Goal: Task Accomplishment & Management: Use online tool/utility

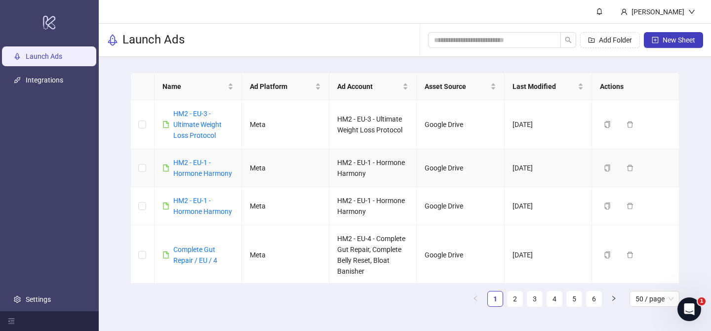
scroll to position [112, 0]
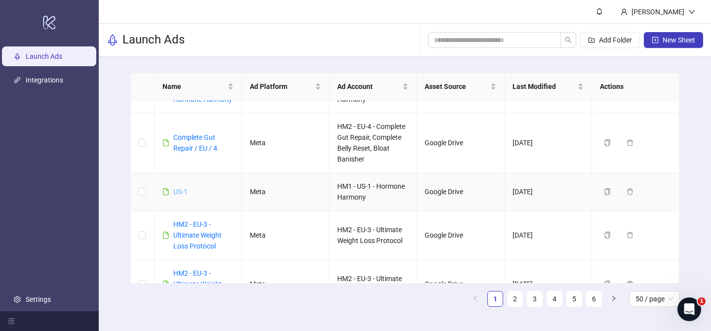
click at [179, 194] on link "US-1" at bounding box center [180, 192] width 14 height 8
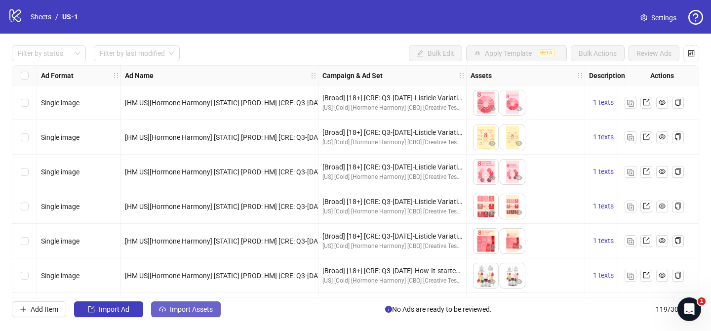
click at [199, 313] on span "Import Assets" at bounding box center [191, 309] width 43 height 8
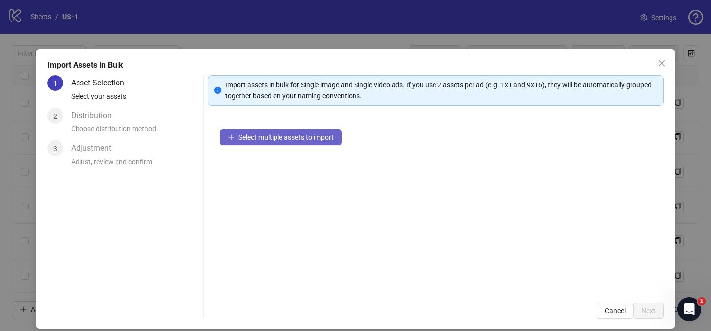
click at [311, 132] on button "Select multiple assets to import" at bounding box center [281, 137] width 122 height 16
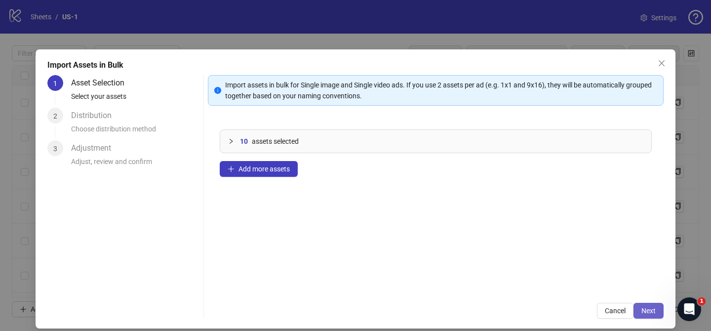
click at [654, 311] on span "Next" at bounding box center [649, 311] width 14 height 8
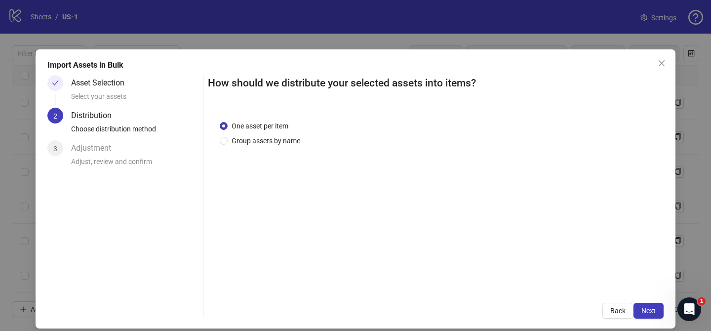
click at [266, 151] on div "One asset per item Group assets by name" at bounding box center [436, 200] width 456 height 183
click at [271, 144] on span "Group assets by name" at bounding box center [266, 140] width 77 height 11
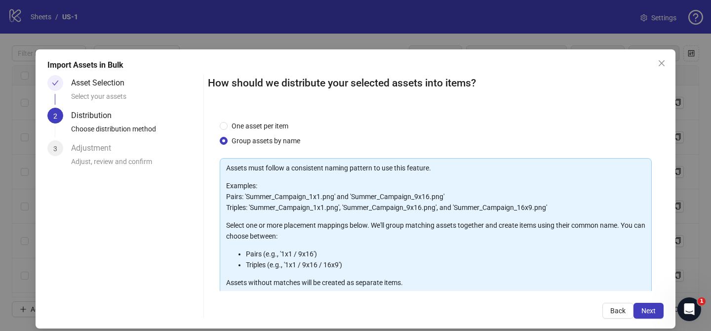
scroll to position [107, 0]
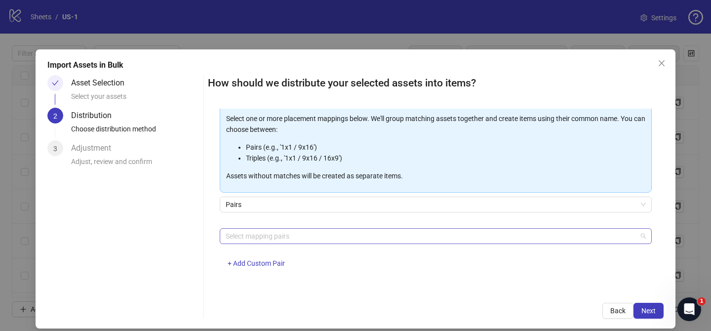
click at [282, 233] on div at bounding box center [431, 236] width 418 height 14
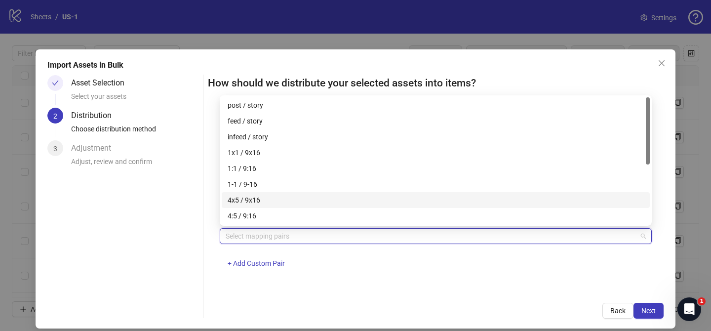
click at [278, 202] on div "4x5 / 9x16" at bounding box center [436, 200] width 416 height 11
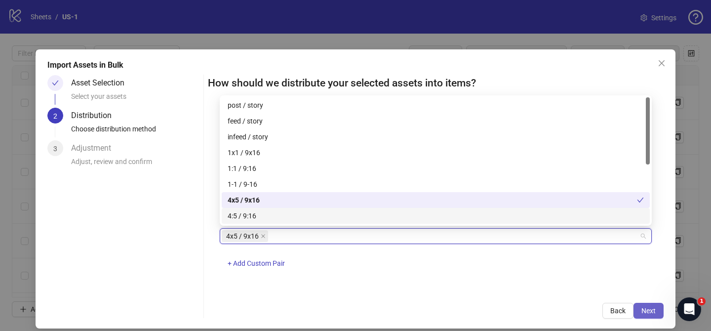
click at [656, 311] on span "Next" at bounding box center [649, 311] width 14 height 8
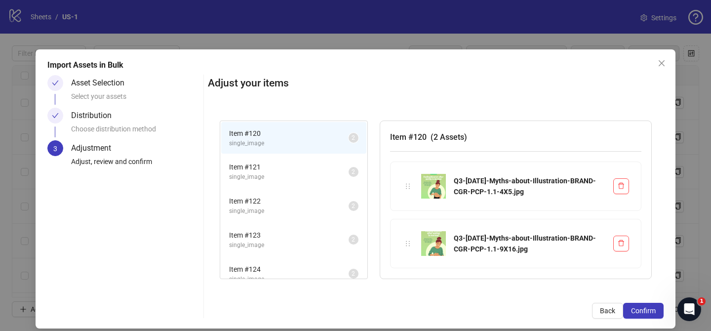
click at [656, 311] on span "Confirm" at bounding box center [643, 311] width 25 height 8
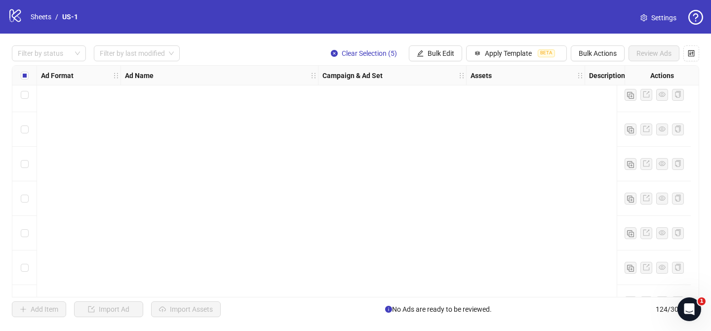
scroll to position [4081, 0]
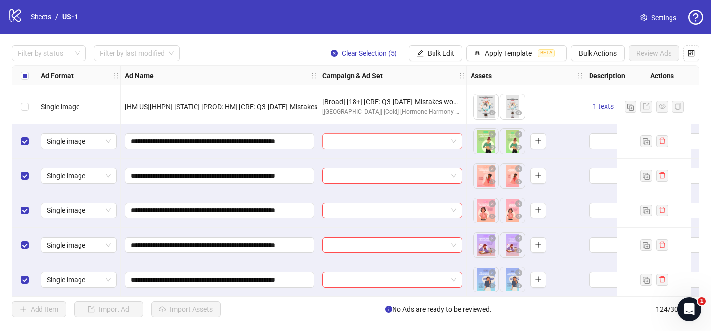
click at [401, 137] on input "search" at bounding box center [388, 141] width 119 height 15
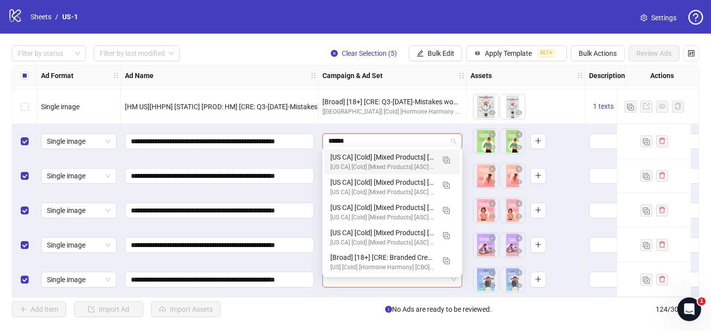
type input "*******"
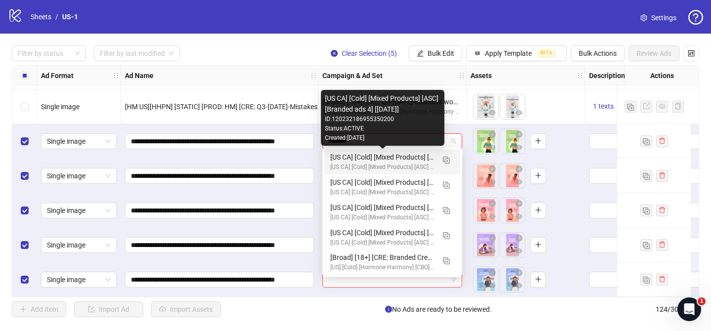
click at [414, 162] on div "[US CA] [Cold] [Mixed Products] [ASC] [Branded ads 4] [[DATE]]" at bounding box center [383, 157] width 104 height 11
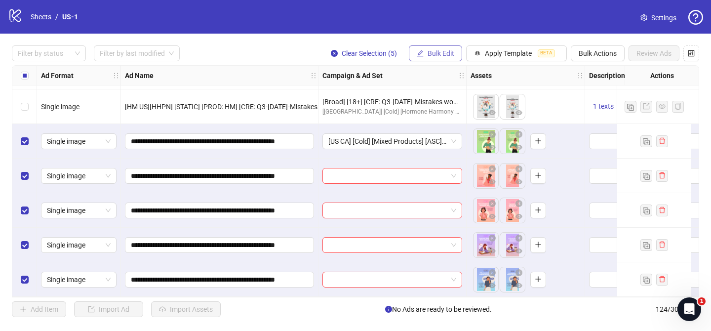
click at [448, 53] on span "Bulk Edit" at bounding box center [441, 53] width 27 height 8
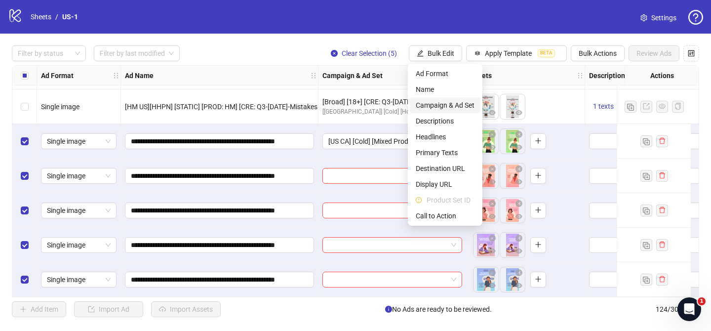
click at [450, 105] on span "Campaign & Ad Set" at bounding box center [445, 105] width 59 height 11
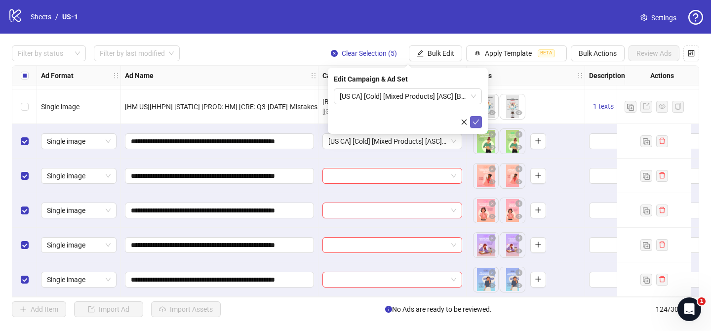
click at [481, 121] on button "submit" at bounding box center [476, 122] width 12 height 12
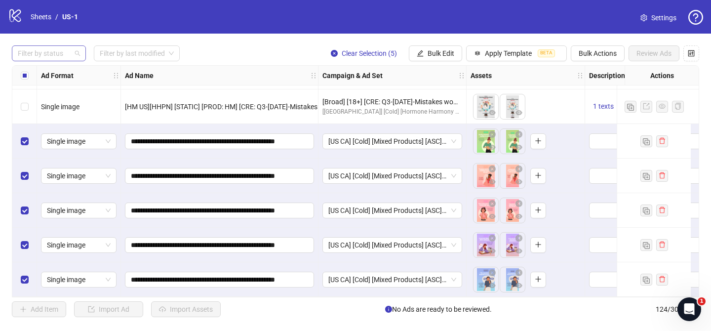
click at [64, 56] on div at bounding box center [44, 53] width 60 height 14
click at [52, 81] on div "Draft" at bounding box center [49, 74] width 70 height 16
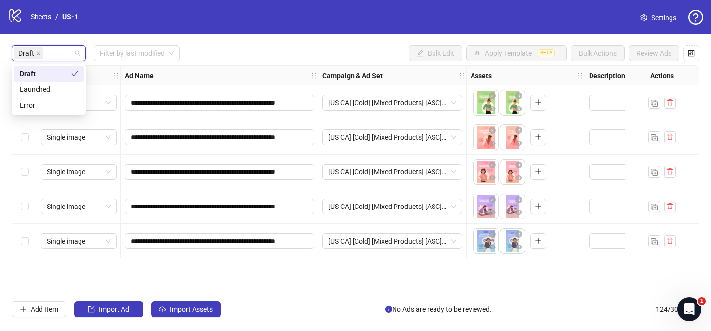
click at [260, 47] on div "Draft Filter by last modified Bulk Edit Apply Template BETA Bulk Actions Review…" at bounding box center [356, 53] width 688 height 16
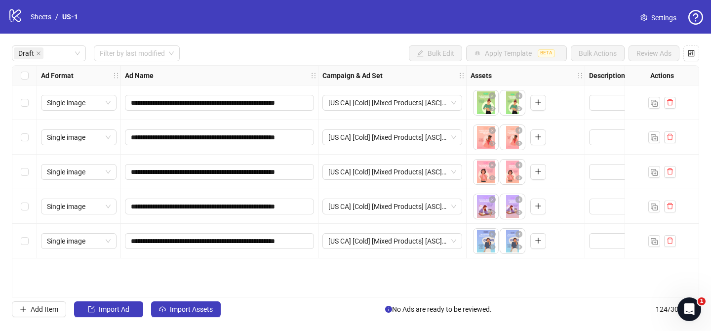
click at [24, 69] on div "Select all rows" at bounding box center [24, 76] width 25 height 20
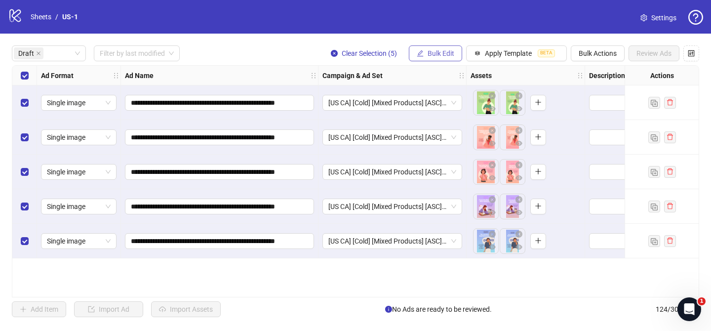
click at [444, 55] on span "Bulk Edit" at bounding box center [441, 53] width 27 height 8
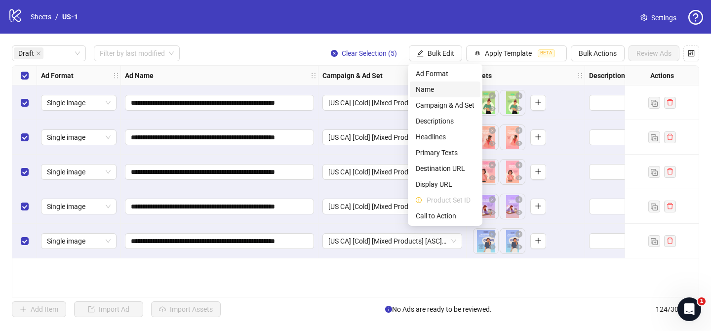
click at [441, 87] on span "Name" at bounding box center [445, 89] width 59 height 11
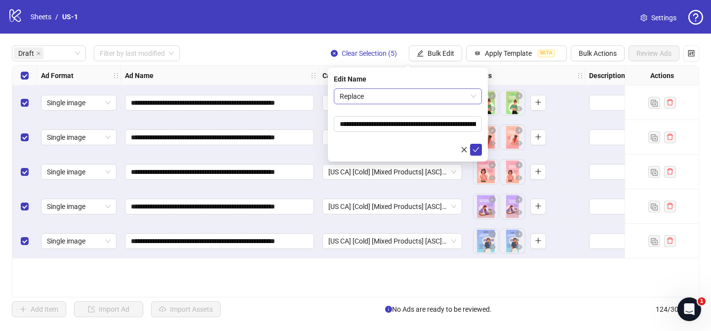
click at [373, 91] on span "Replace" at bounding box center [408, 96] width 136 height 15
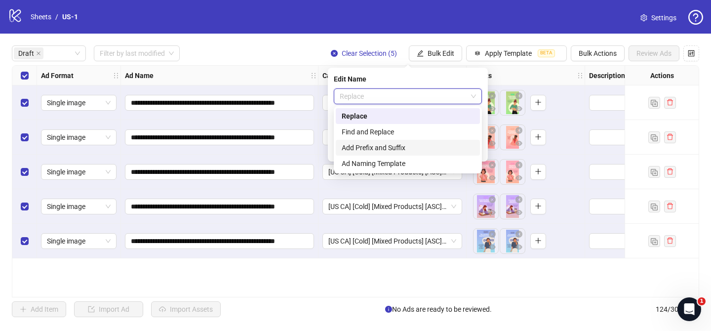
click at [370, 145] on div "Add Prefix and Suffix" at bounding box center [408, 147] width 132 height 11
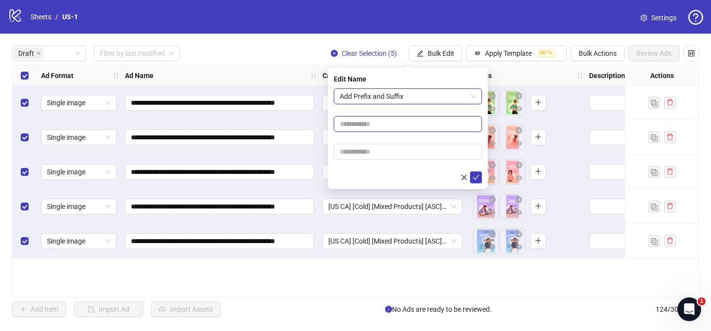
click at [383, 119] on input "text" at bounding box center [408, 124] width 148 height 16
paste input "**********"
click at [372, 124] on input "**********" at bounding box center [408, 124] width 148 height 16
type input "**********"
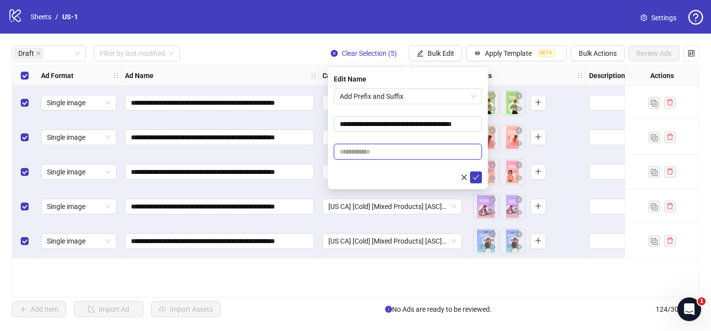
click at [437, 152] on input "text" at bounding box center [408, 152] width 148 height 16
paste input "**********"
drag, startPoint x: 416, startPoint y: 153, endPoint x: 474, endPoint y: 153, distance: 58.3
click at [474, 153] on input "**********" at bounding box center [408, 152] width 148 height 16
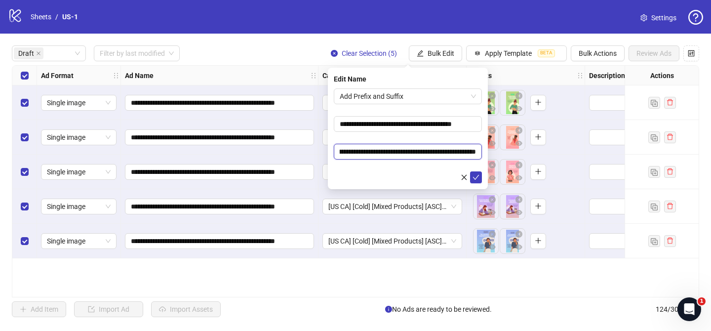
paste input "**********"
drag, startPoint x: 417, startPoint y: 152, endPoint x: 430, endPoint y: 151, distance: 13.4
click at [430, 151] on input "**********" at bounding box center [408, 152] width 148 height 16
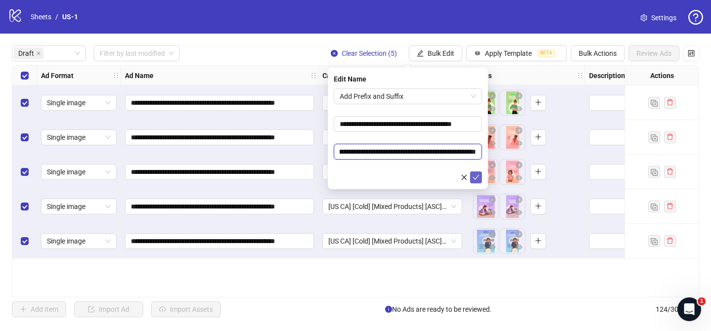
type input "**********"
click at [476, 175] on icon "check" at bounding box center [476, 177] width 7 height 7
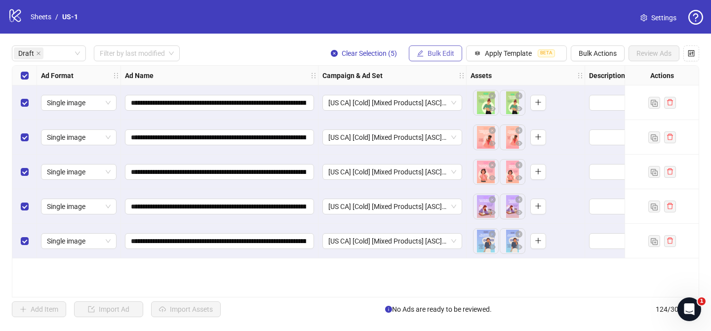
click at [430, 57] on span "Bulk Edit" at bounding box center [441, 53] width 27 height 8
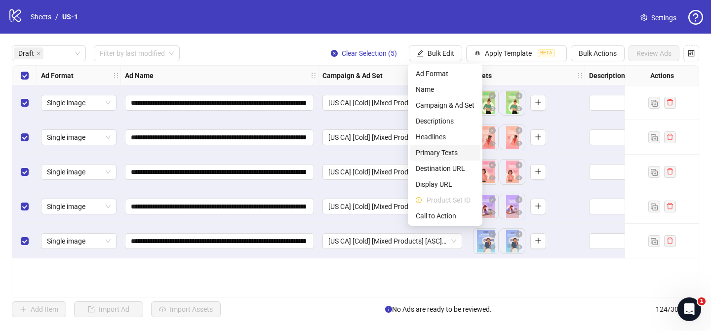
click at [444, 155] on span "Primary Texts" at bounding box center [445, 152] width 59 height 11
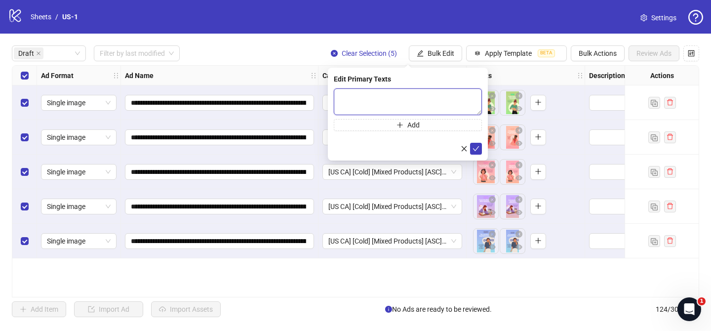
click at [401, 103] on textarea at bounding box center [408, 101] width 148 height 27
paste textarea "**********"
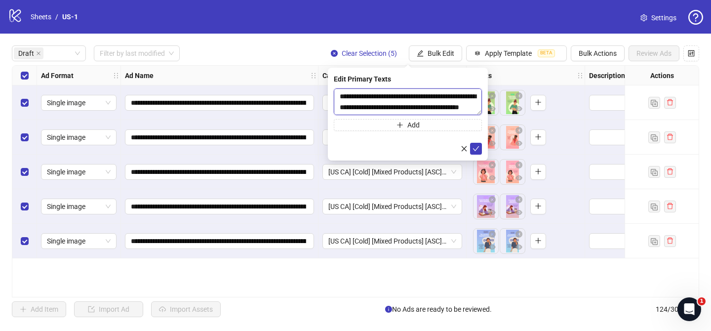
scroll to position [529, 0]
type textarea "**********"
click at [478, 150] on icon "check" at bounding box center [476, 148] width 7 height 7
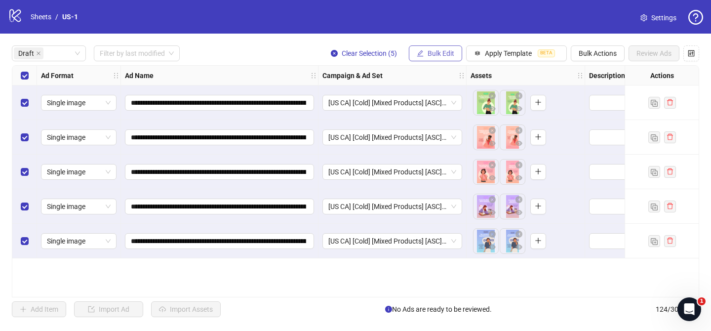
click at [436, 51] on span "Bulk Edit" at bounding box center [441, 53] width 27 height 8
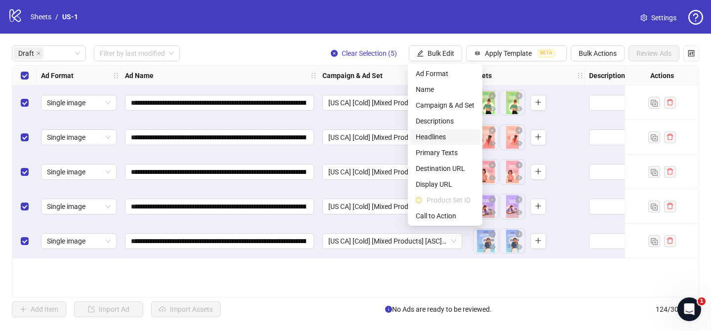
click at [443, 135] on span "Headlines" at bounding box center [445, 136] width 59 height 11
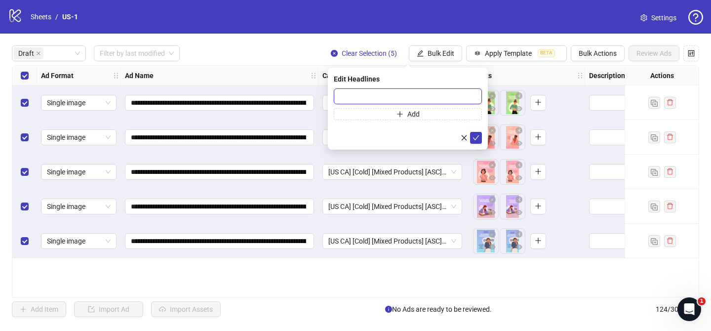
click at [461, 99] on input "text" at bounding box center [408, 96] width 148 height 16
paste input "**********"
type input "**********"
click at [479, 142] on span "submit" at bounding box center [476, 138] width 7 height 8
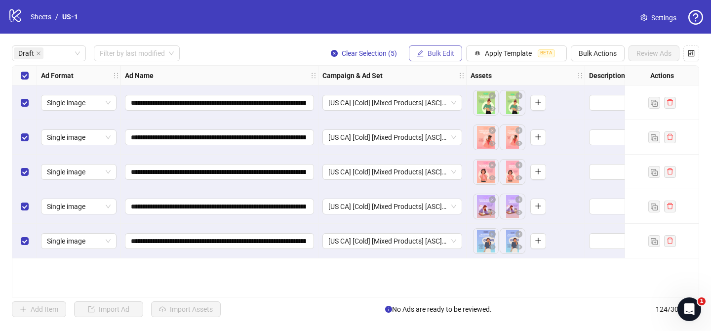
click at [447, 59] on button "Bulk Edit" at bounding box center [435, 53] width 53 height 16
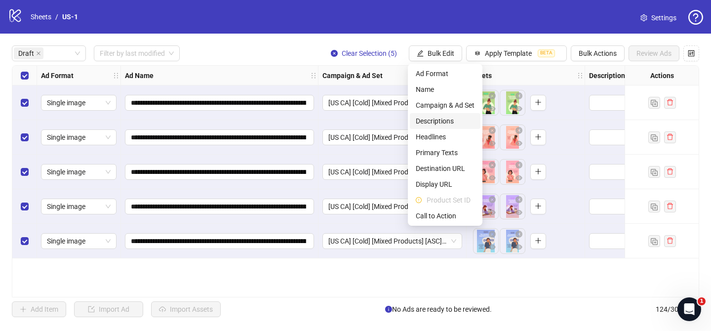
click at [444, 123] on span "Descriptions" at bounding box center [445, 121] width 59 height 11
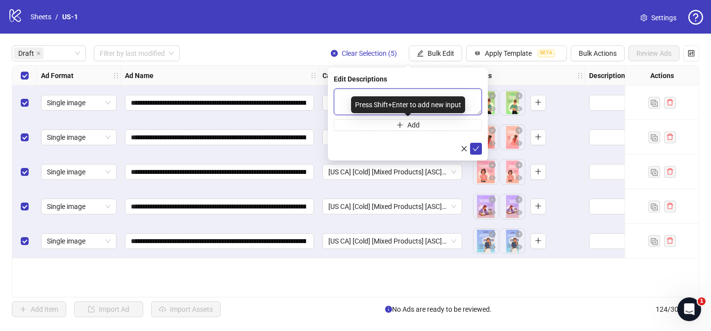
click at [457, 93] on textarea at bounding box center [408, 101] width 148 height 27
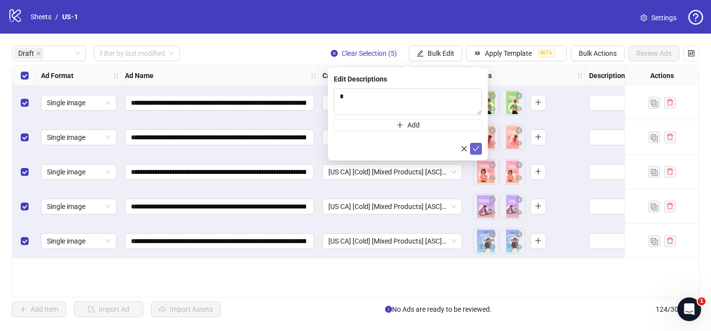
click at [476, 148] on icon "check" at bounding box center [476, 148] width 7 height 7
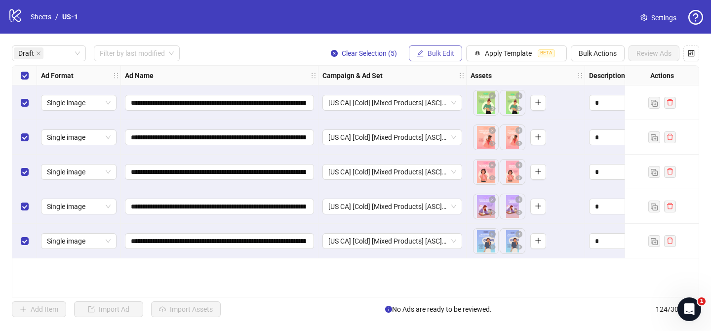
click at [450, 54] on span "Bulk Edit" at bounding box center [441, 53] width 27 height 8
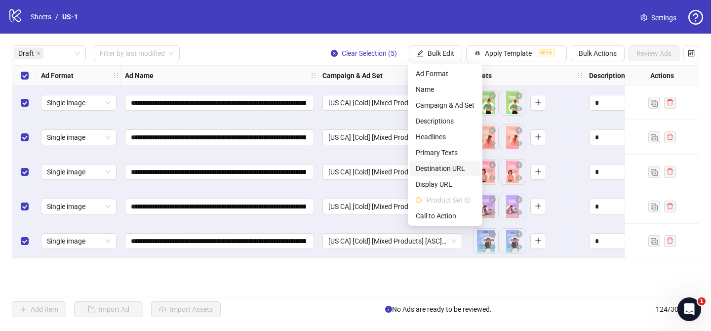
click at [449, 165] on span "Destination URL" at bounding box center [445, 168] width 59 height 11
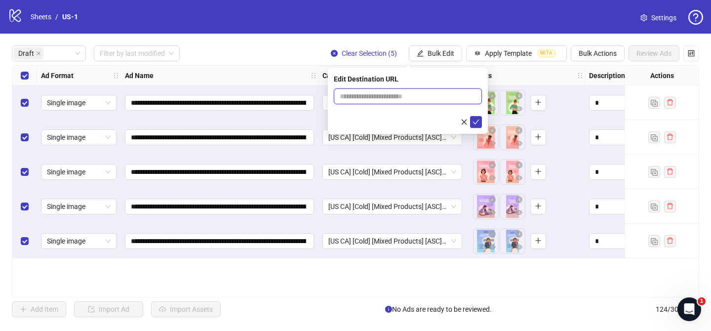
click at [465, 96] on input "text" at bounding box center [404, 96] width 128 height 11
paste input "**********"
type input "**********"
click at [475, 122] on icon "check" at bounding box center [476, 122] width 7 height 7
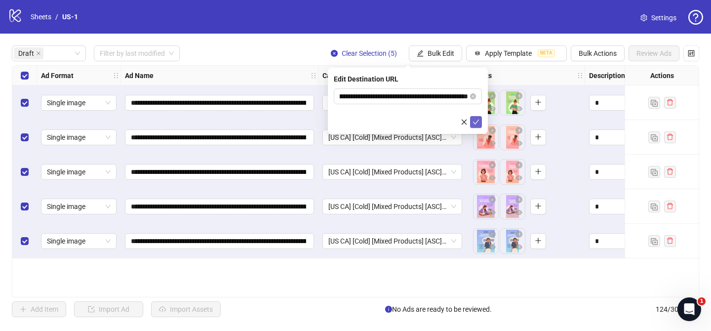
scroll to position [0, 0]
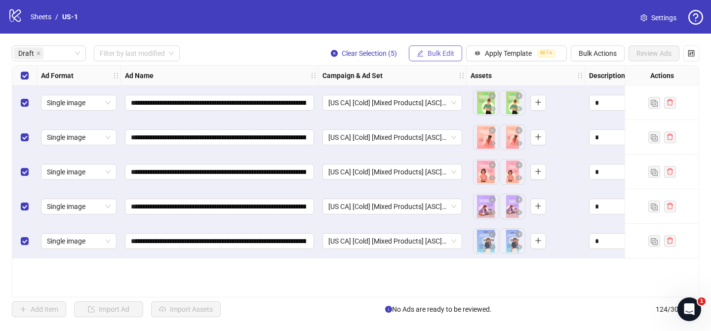
click at [442, 53] on span "Bulk Edit" at bounding box center [441, 53] width 27 height 8
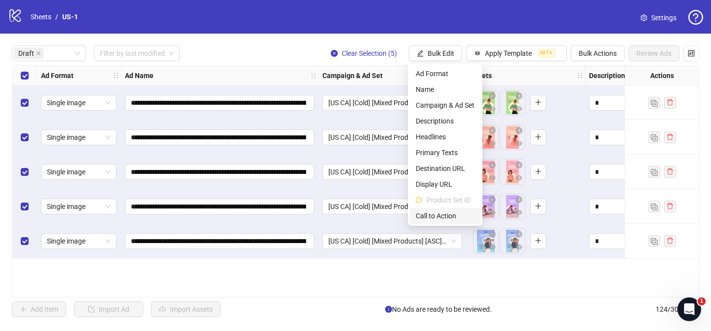
click at [447, 221] on li "Call to Action" at bounding box center [445, 216] width 71 height 16
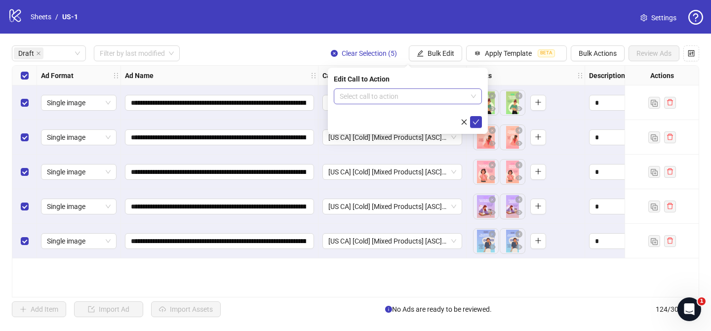
click at [436, 96] on input "search" at bounding box center [403, 96] width 127 height 15
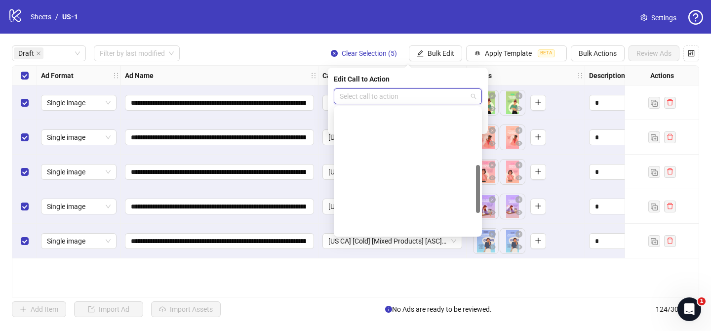
scroll to position [206, 0]
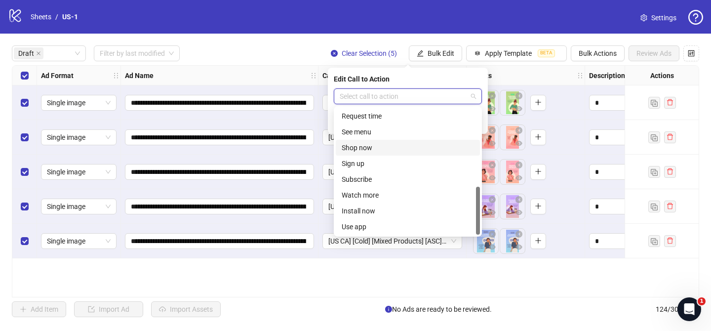
click at [384, 146] on div "Shop now" at bounding box center [408, 147] width 132 height 11
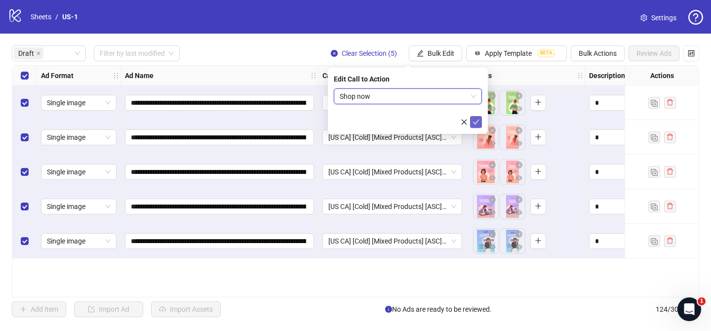
click at [480, 124] on button "submit" at bounding box center [476, 122] width 12 height 12
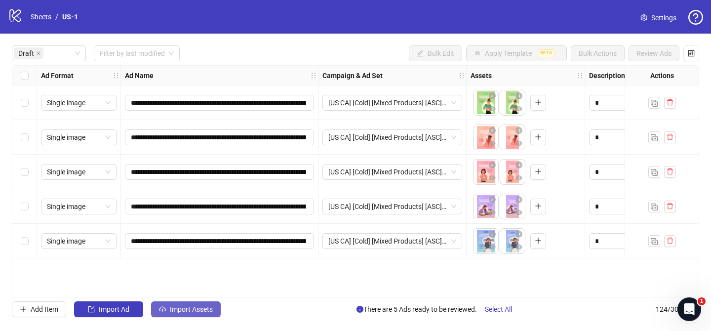
click at [197, 309] on span "Import Assets" at bounding box center [191, 309] width 43 height 8
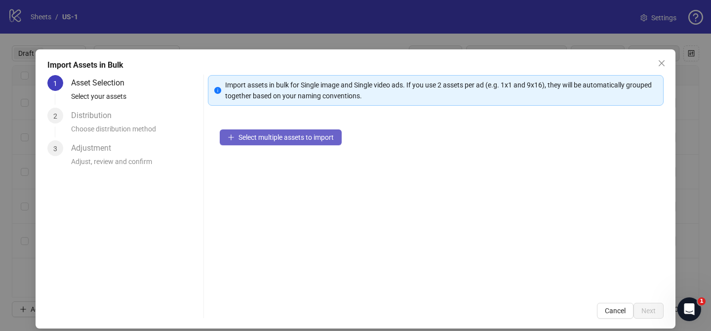
click at [306, 142] on button "Select multiple assets to import" at bounding box center [281, 137] width 122 height 16
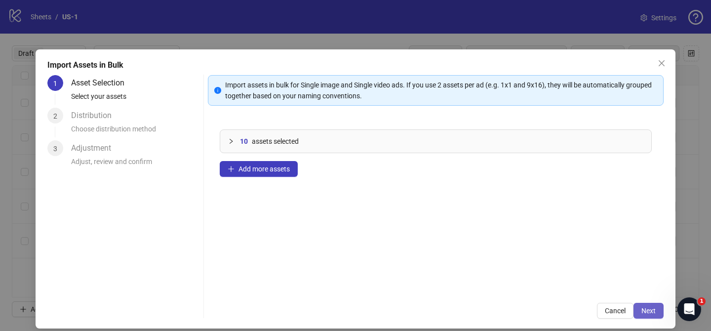
click at [649, 311] on span "Next" at bounding box center [649, 311] width 14 height 8
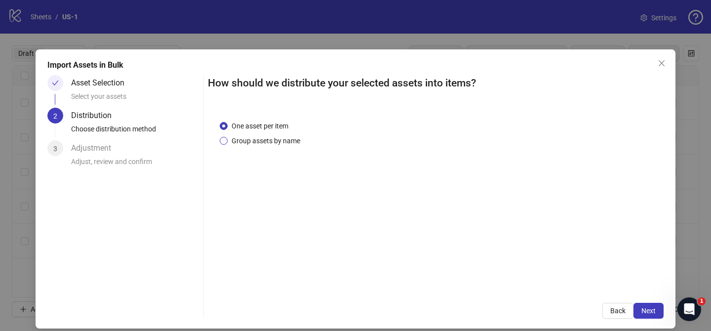
click at [277, 136] on span "Group assets by name" at bounding box center [266, 140] width 77 height 11
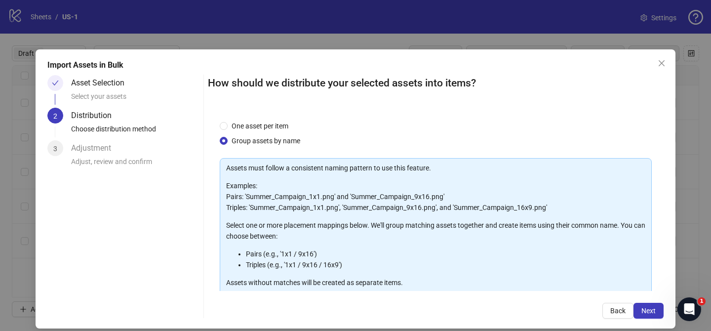
scroll to position [107, 0]
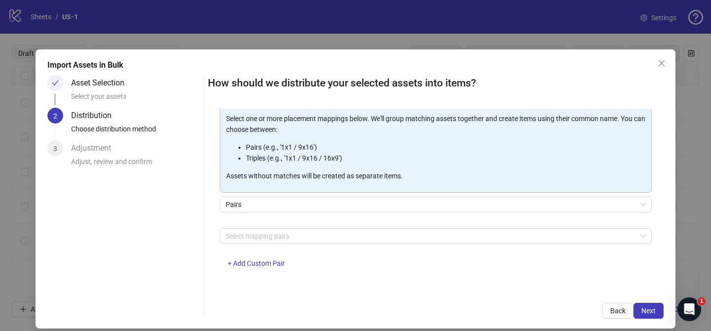
click at [287, 247] on div "Select mapping pairs + Add Custom Pair" at bounding box center [436, 253] width 432 height 51
click at [287, 236] on div at bounding box center [431, 236] width 418 height 14
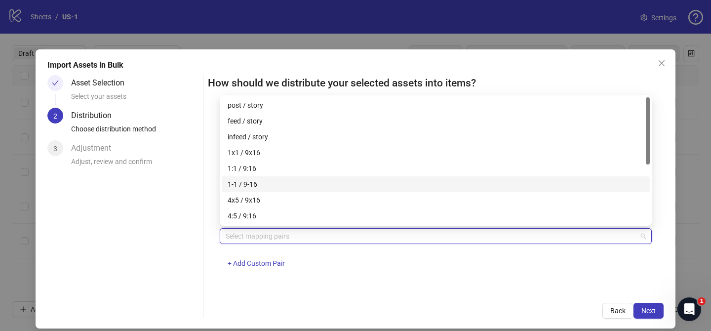
click at [289, 194] on div "4x5 / 9x16" at bounding box center [436, 200] width 428 height 16
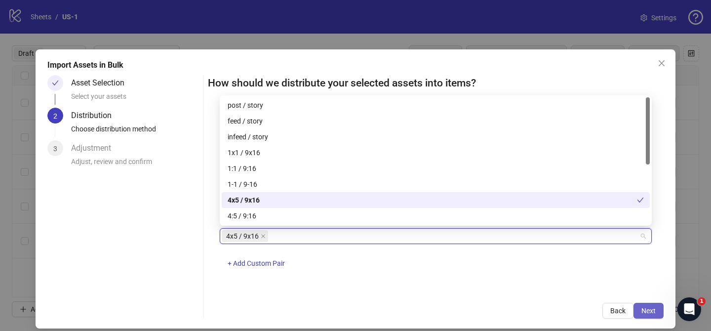
click at [650, 305] on button "Next" at bounding box center [649, 311] width 30 height 16
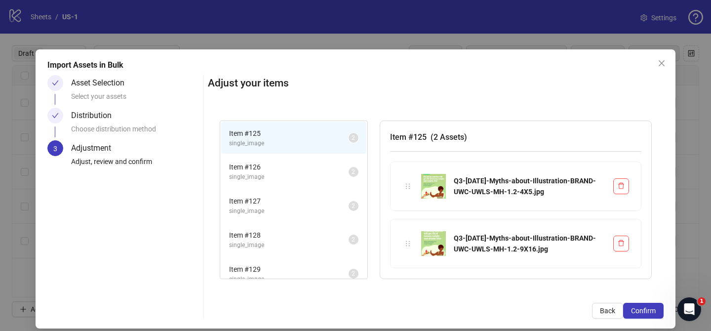
click at [650, 305] on button "Confirm" at bounding box center [643, 311] width 41 height 16
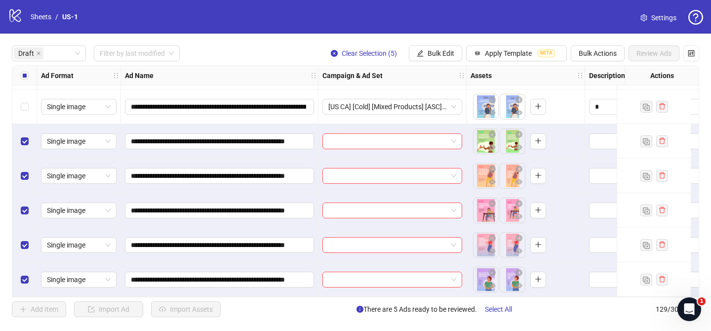
scroll to position [138, 0]
click at [376, 144] on input "search" at bounding box center [388, 141] width 119 height 15
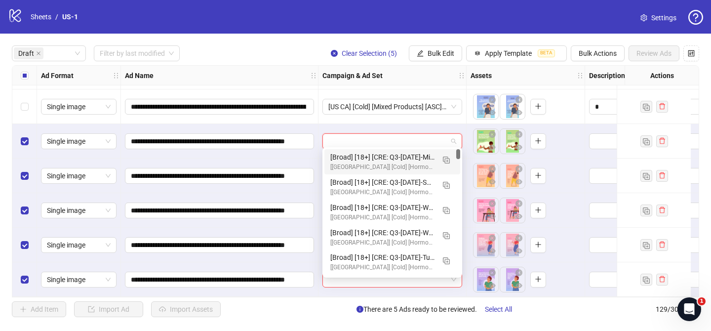
click at [437, 32] on div "logo/logo-mobile Sheets / US-1 Settings" at bounding box center [355, 17] width 711 height 34
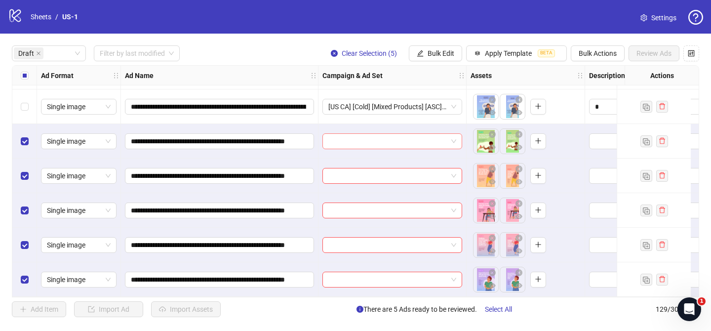
click at [375, 134] on input "search" at bounding box center [388, 141] width 119 height 15
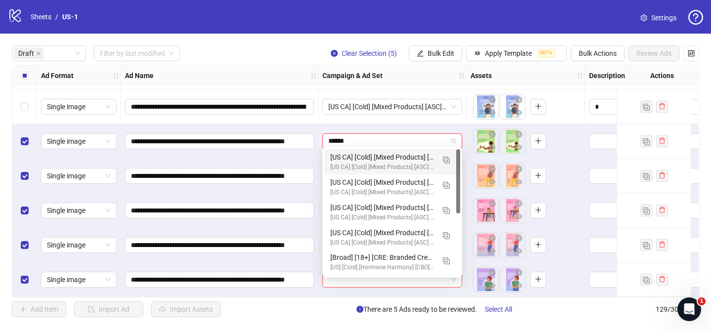
type input "*******"
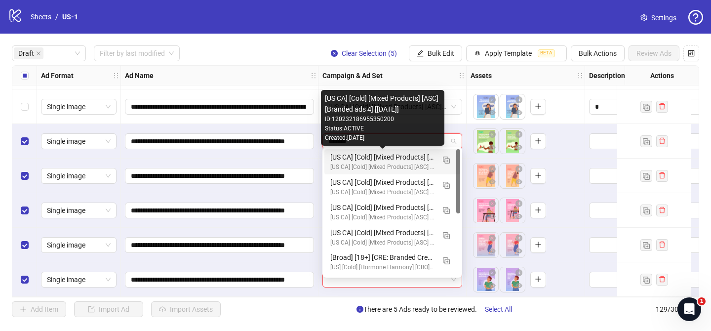
click at [389, 156] on div "[US CA] [Cold] [Mixed Products] [ASC] [Branded ads 4] [[DATE]]" at bounding box center [383, 157] width 104 height 11
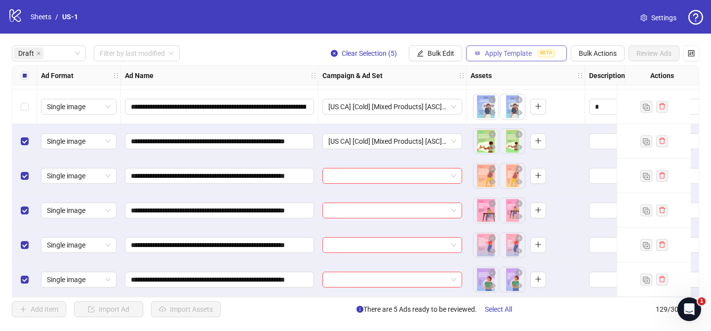
click at [487, 51] on span "Apply Template" at bounding box center [508, 53] width 47 height 8
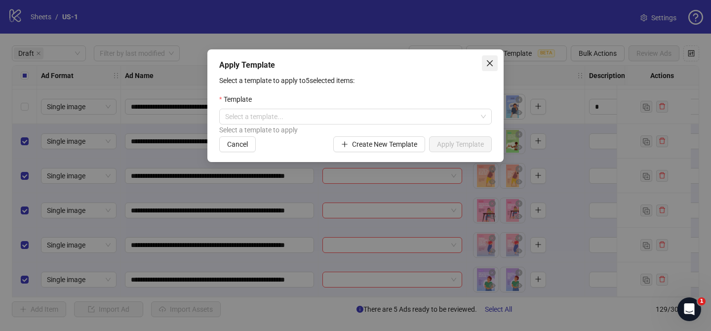
click at [495, 58] on button "Close" at bounding box center [490, 63] width 16 height 16
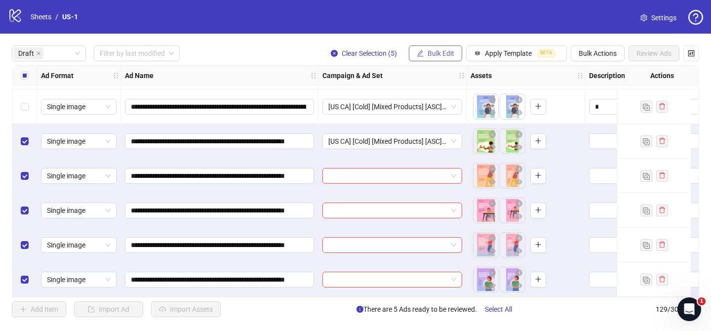
click at [441, 53] on span "Bulk Edit" at bounding box center [441, 53] width 27 height 8
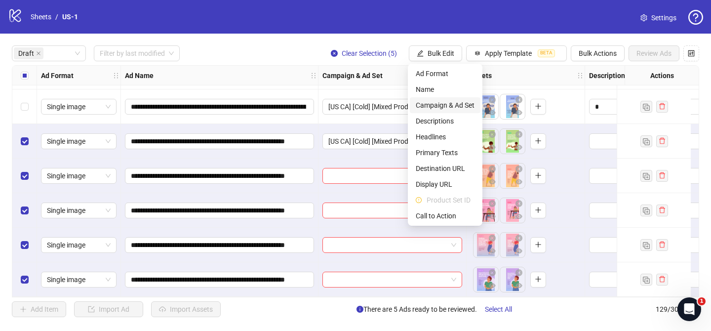
click at [456, 108] on span "Campaign & Ad Set" at bounding box center [445, 105] width 59 height 11
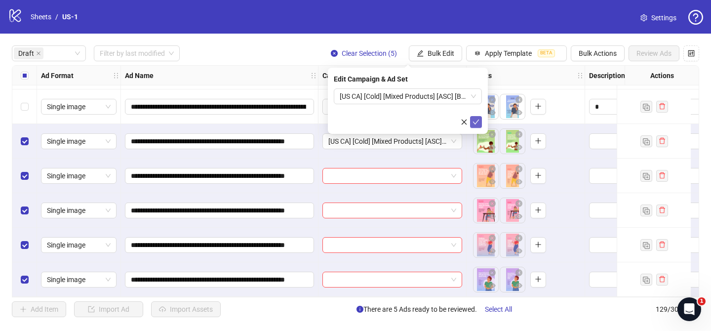
click at [480, 123] on button "submit" at bounding box center [476, 122] width 12 height 12
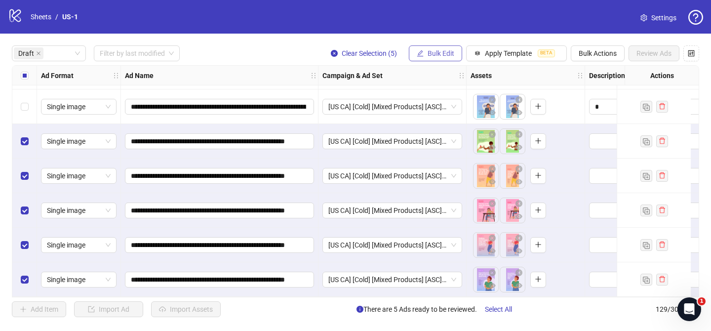
click at [443, 50] on span "Bulk Edit" at bounding box center [441, 53] width 27 height 8
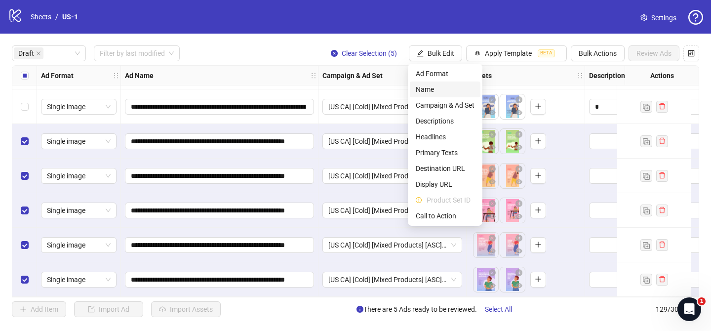
click at [444, 91] on span "Name" at bounding box center [445, 89] width 59 height 11
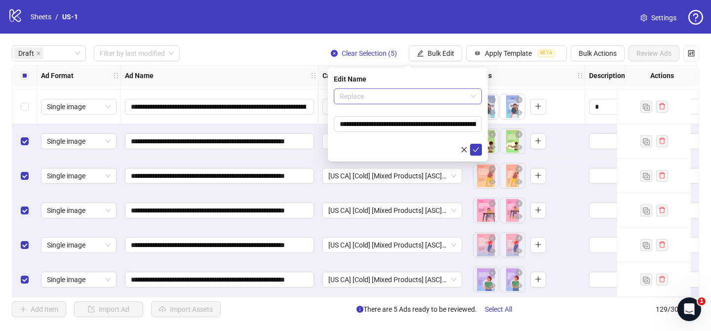
click at [420, 100] on span "Replace" at bounding box center [408, 96] width 136 height 15
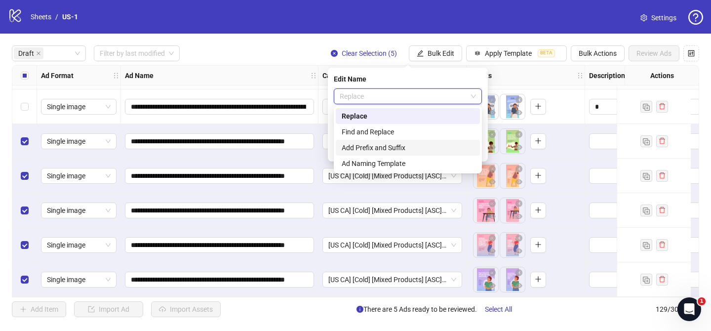
click at [399, 149] on div "Add Prefix and Suffix" at bounding box center [408, 147] width 132 height 11
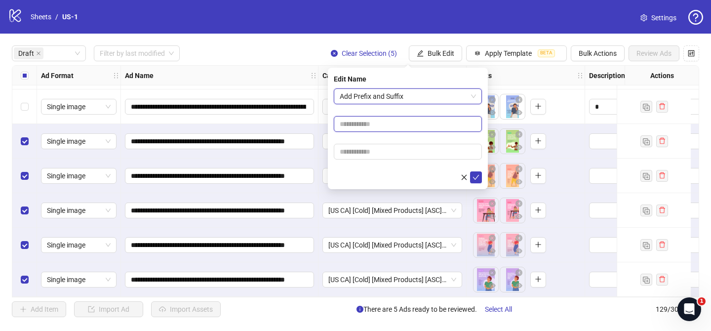
click at [401, 124] on input "text" at bounding box center [408, 124] width 148 height 16
paste input "**********"
type input "**********"
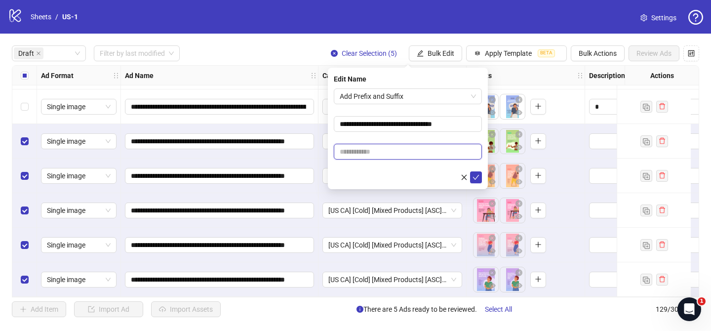
click at [440, 150] on input "text" at bounding box center [408, 152] width 148 height 16
paste input "**********"
type input "**********"
click at [474, 180] on icon "check" at bounding box center [476, 177] width 7 height 7
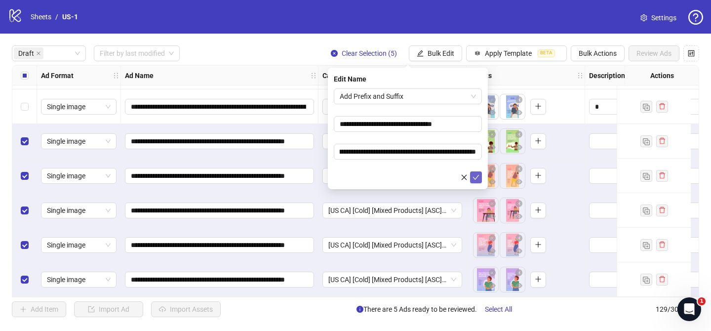
scroll to position [0, 0]
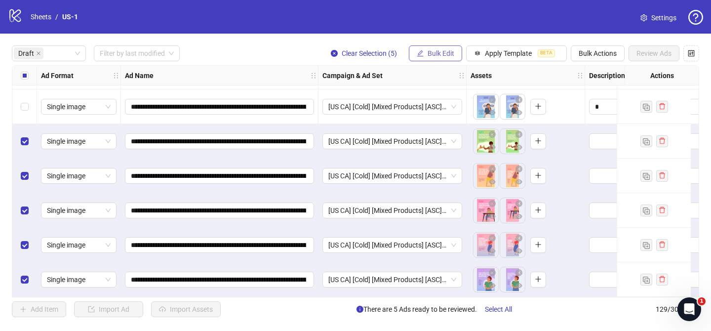
click at [445, 51] on span "Bulk Edit" at bounding box center [441, 53] width 27 height 8
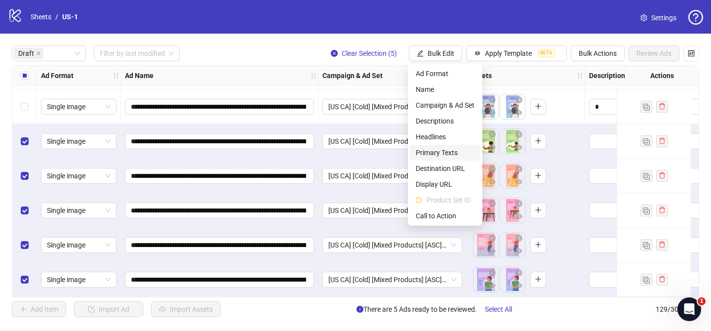
click at [460, 150] on span "Primary Texts" at bounding box center [445, 152] width 59 height 11
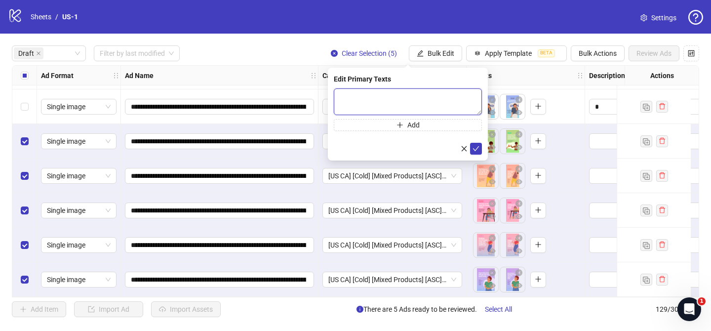
click at [475, 103] on textarea at bounding box center [408, 101] width 148 height 27
paste textarea "**********"
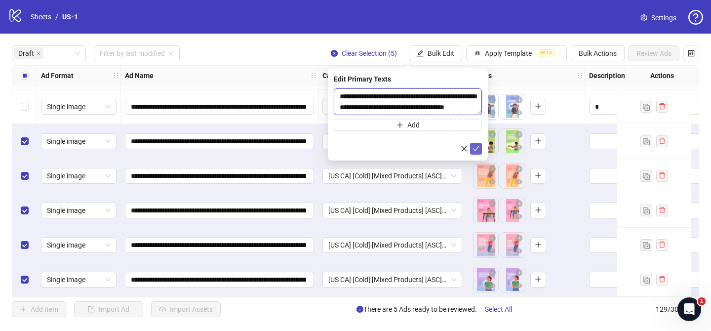
scroll to position [236, 0]
type textarea "**********"
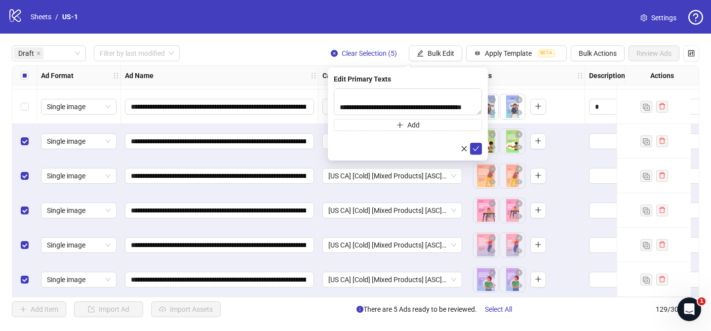
click at [477, 157] on div "**********" at bounding box center [408, 114] width 160 height 93
click at [477, 148] on icon "check" at bounding box center [476, 148] width 7 height 7
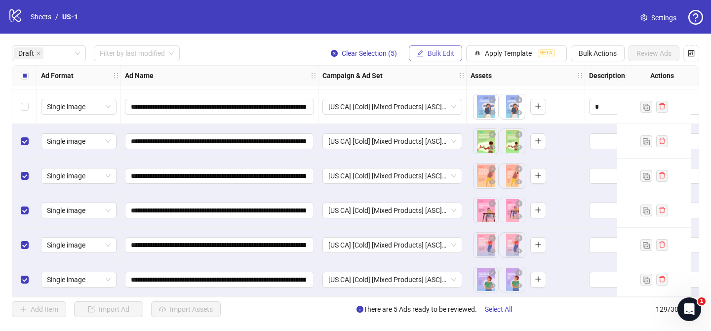
click at [448, 50] on span "Bulk Edit" at bounding box center [441, 53] width 27 height 8
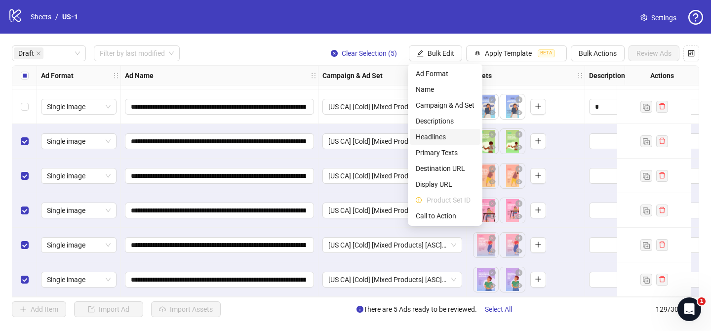
click at [447, 138] on span "Headlines" at bounding box center [445, 136] width 59 height 11
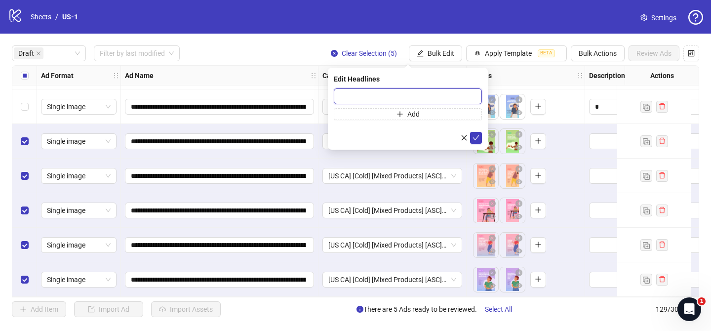
click at [477, 99] on input "text" at bounding box center [408, 96] width 148 height 16
paste input "**********"
type input "**********"
click at [477, 137] on icon "check" at bounding box center [476, 137] width 6 height 5
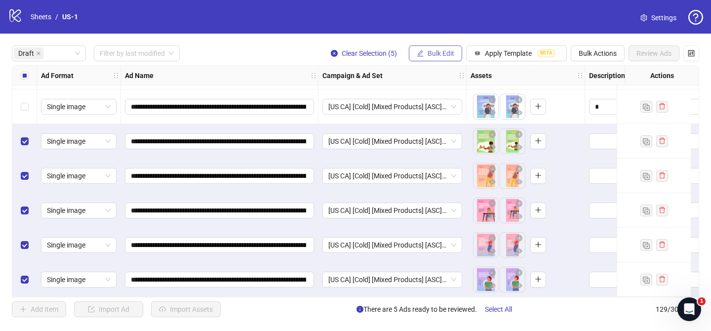
click at [453, 57] on span "Bulk Edit" at bounding box center [441, 53] width 27 height 8
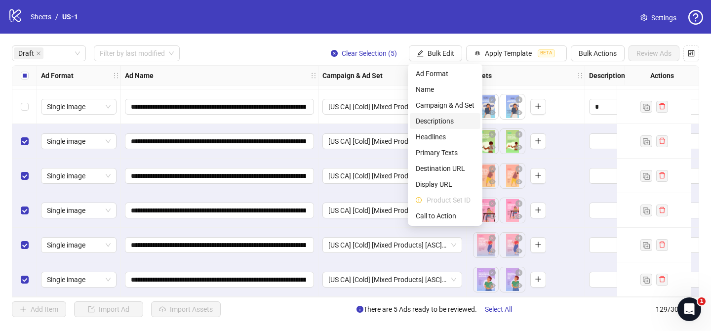
click at [447, 116] on span "Descriptions" at bounding box center [445, 121] width 59 height 11
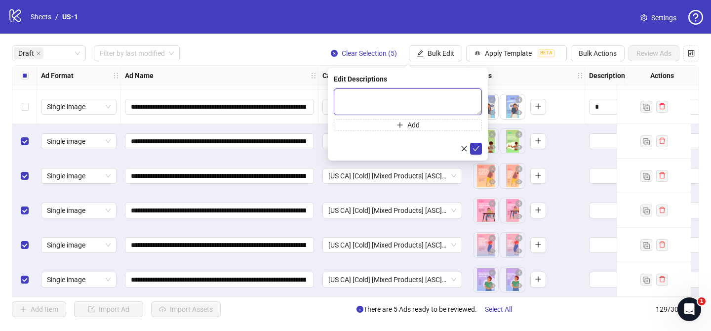
click at [457, 96] on textarea at bounding box center [408, 101] width 148 height 27
click at [475, 144] on button "submit" at bounding box center [476, 149] width 12 height 12
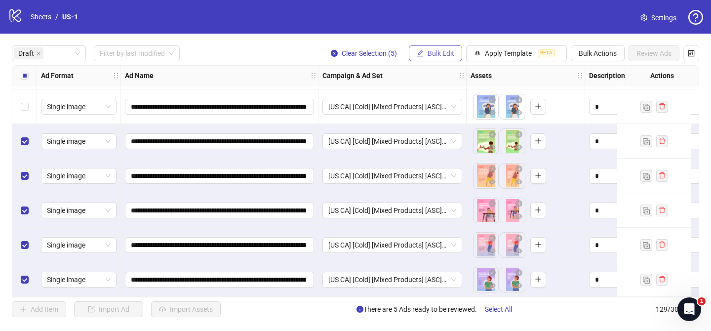
click at [439, 47] on button "Bulk Edit" at bounding box center [435, 53] width 53 height 16
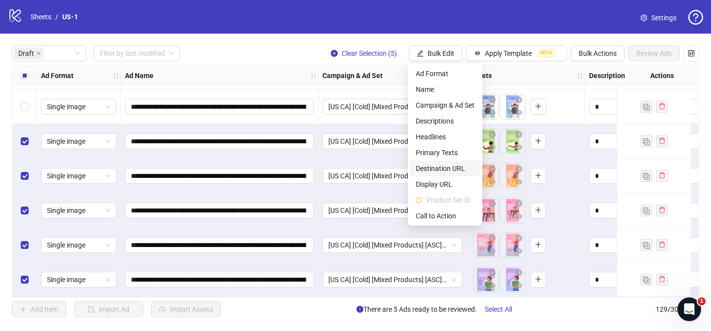
click at [451, 164] on span "Destination URL" at bounding box center [445, 168] width 59 height 11
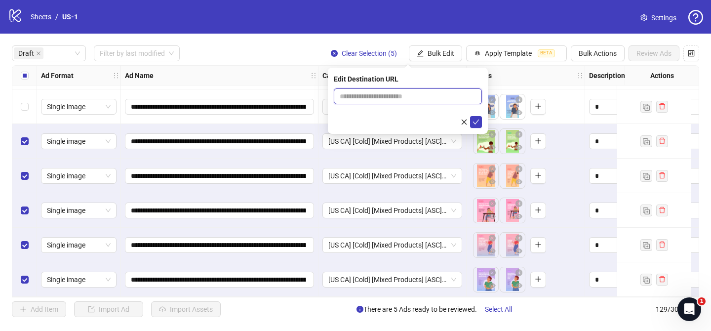
click at [466, 92] on input "text" at bounding box center [404, 96] width 128 height 11
paste input "**********"
type input "**********"
click at [473, 120] on icon "check" at bounding box center [476, 122] width 7 height 7
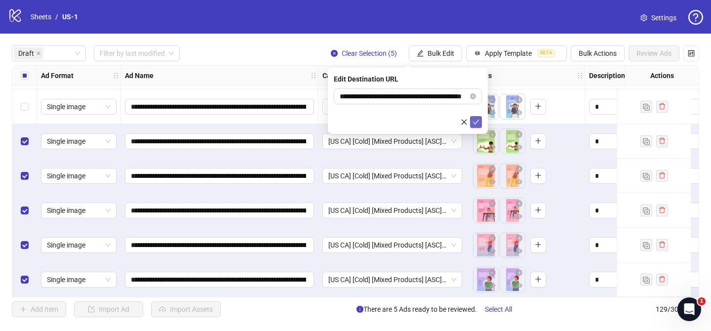
scroll to position [0, 0]
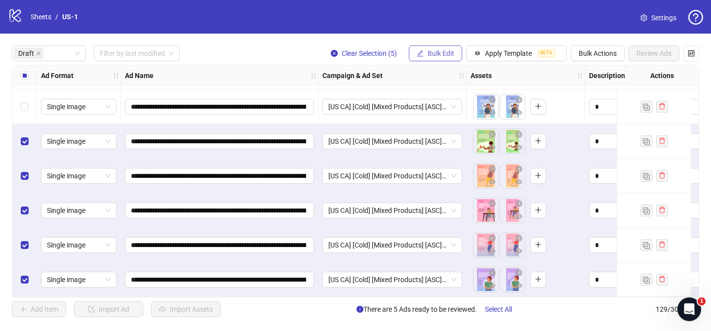
click at [442, 60] on button "Bulk Edit" at bounding box center [435, 53] width 53 height 16
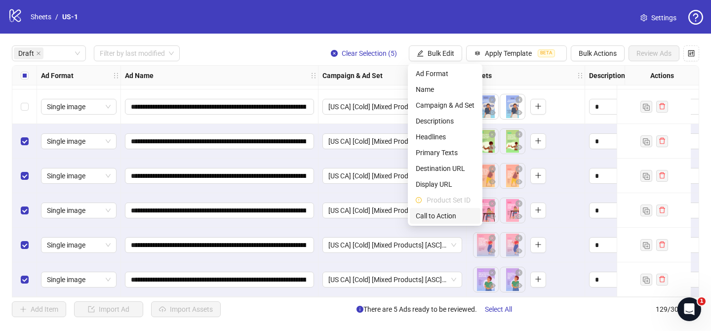
click at [455, 215] on span "Call to Action" at bounding box center [445, 215] width 59 height 11
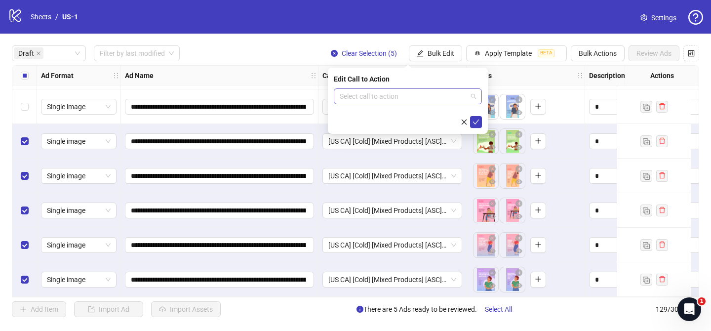
click at [456, 98] on input "search" at bounding box center [403, 96] width 127 height 15
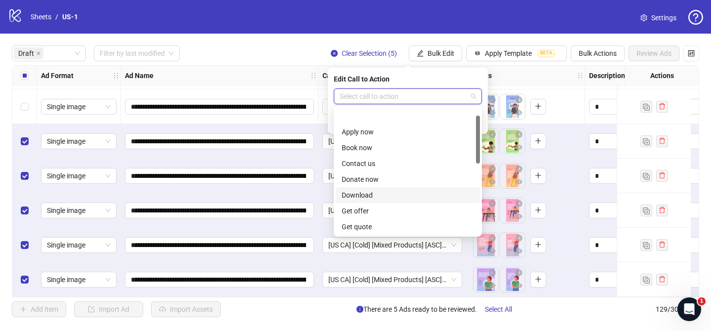
scroll to position [206, 0]
click at [376, 150] on div "Shop now" at bounding box center [408, 147] width 132 height 11
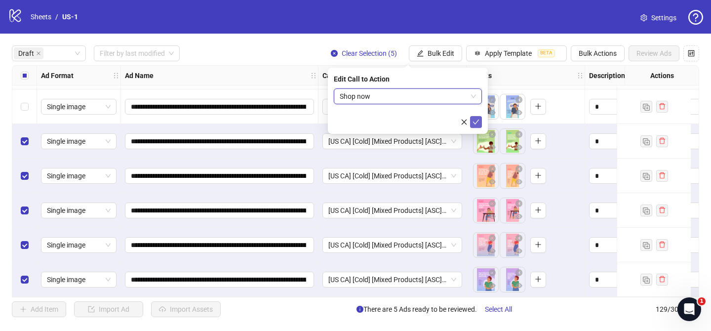
click at [480, 124] on button "submit" at bounding box center [476, 122] width 12 height 12
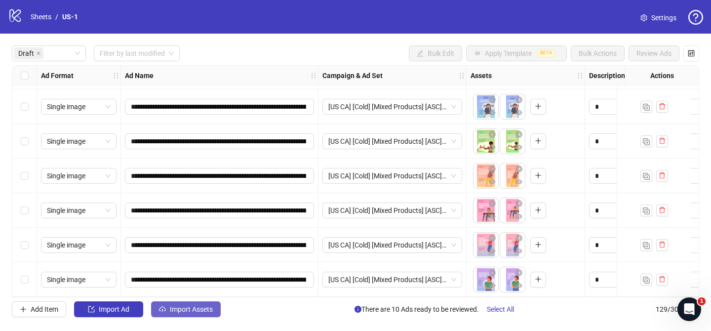
click at [194, 315] on button "Import Assets" at bounding box center [186, 309] width 70 height 16
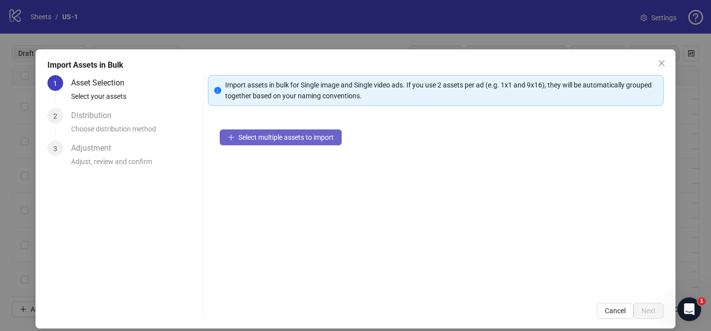
click at [323, 143] on button "Select multiple assets to import" at bounding box center [281, 137] width 122 height 16
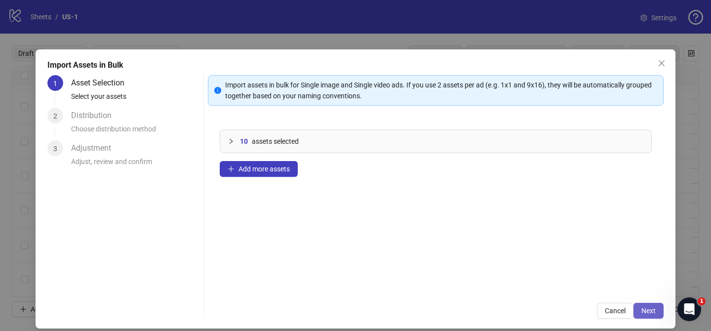
click at [642, 309] on span "Next" at bounding box center [649, 311] width 14 height 8
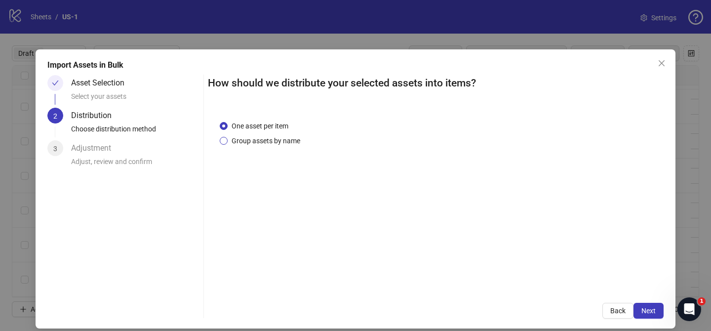
click at [278, 141] on span "Group assets by name" at bounding box center [266, 140] width 77 height 11
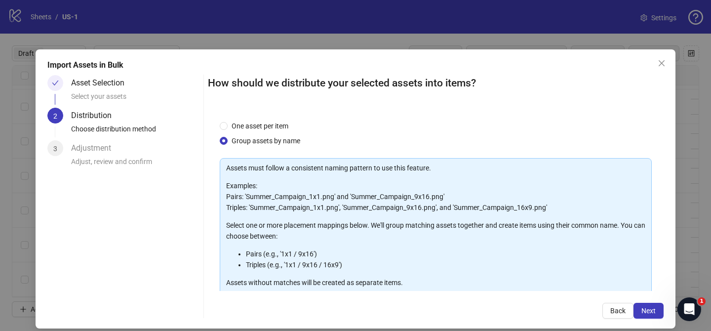
scroll to position [107, 0]
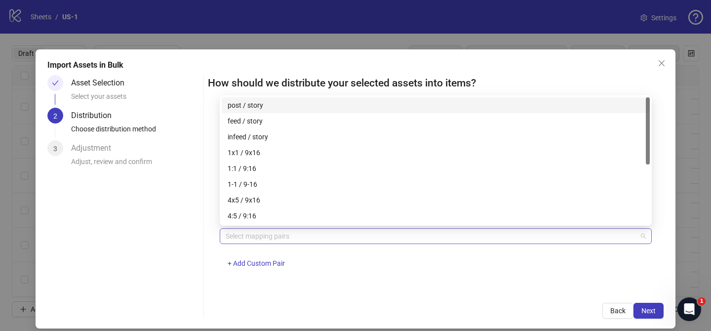
click at [290, 242] on div at bounding box center [431, 236] width 418 height 14
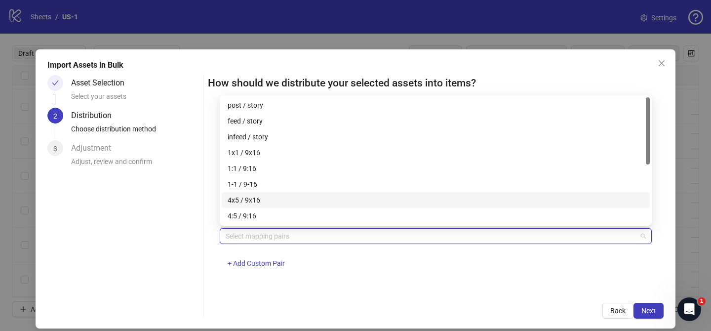
click at [288, 199] on div "4x5 / 9x16" at bounding box center [436, 200] width 416 height 11
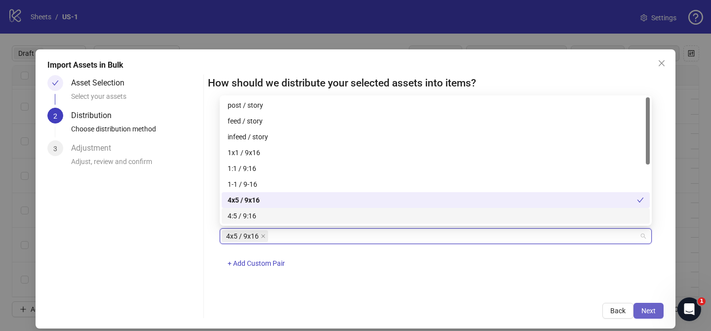
click at [653, 314] on span "Next" at bounding box center [649, 311] width 14 height 8
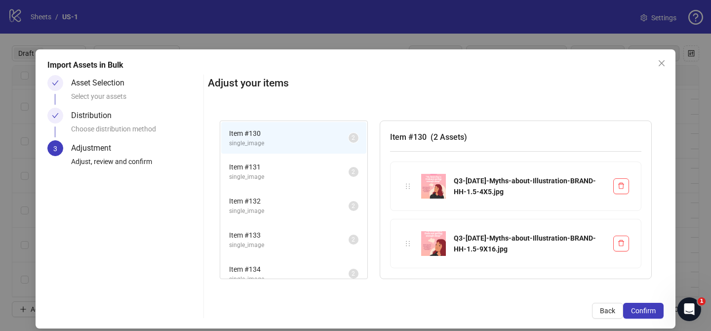
click at [653, 314] on span "Confirm" at bounding box center [643, 311] width 25 height 8
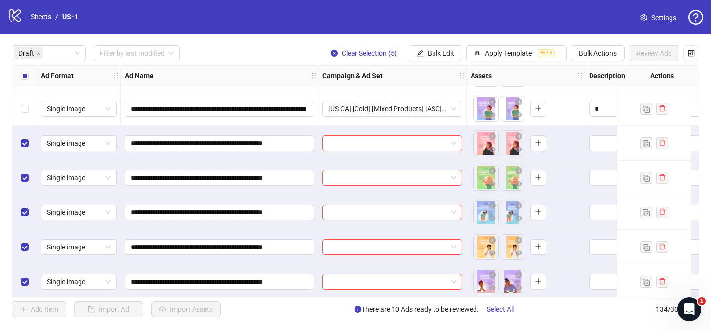
scroll to position [311, 0]
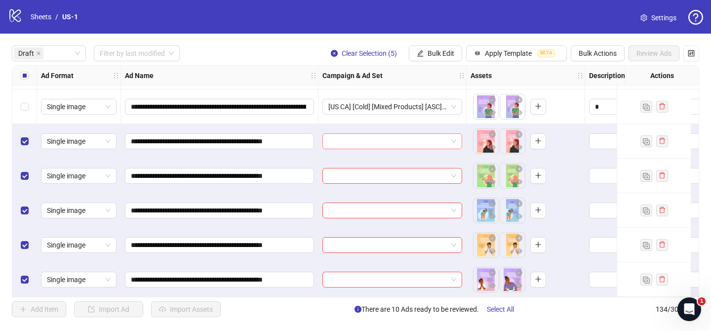
click at [360, 134] on input "search" at bounding box center [388, 141] width 119 height 15
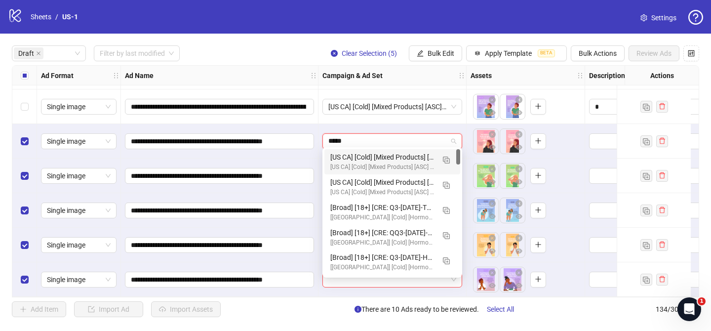
type input "******"
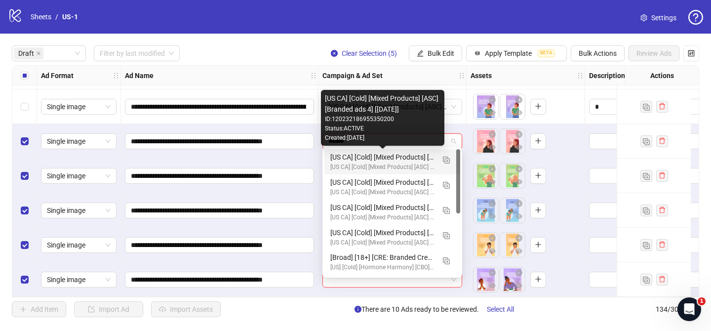
click at [368, 157] on div "[US CA] [Cold] [Mixed Products] [ASC] [Branded ads 4] [[DATE]]" at bounding box center [383, 157] width 104 height 11
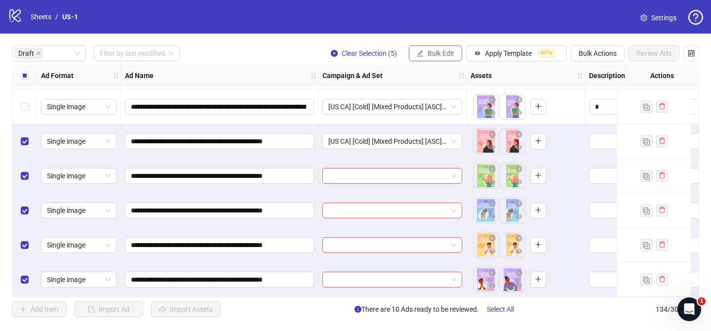
click at [443, 57] on span "Bulk Edit" at bounding box center [441, 53] width 27 height 8
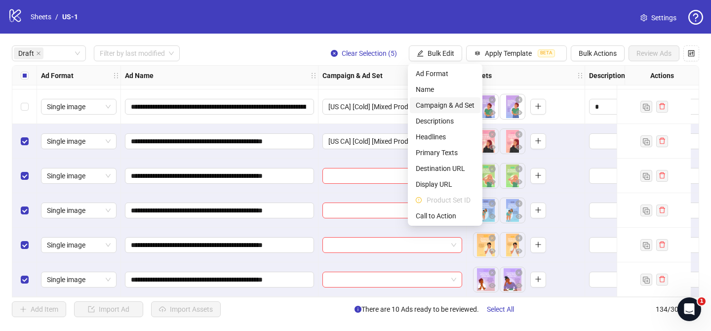
click at [453, 106] on span "Campaign & Ad Set" at bounding box center [445, 105] width 59 height 11
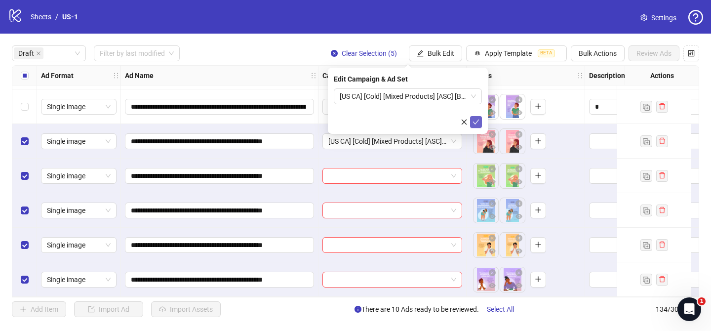
click at [477, 124] on icon "check" at bounding box center [476, 122] width 7 height 7
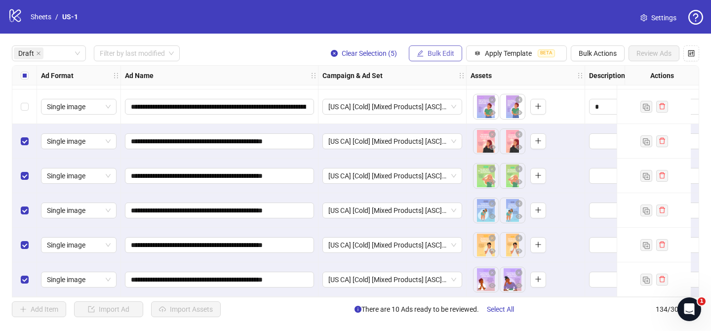
click at [433, 53] on span "Bulk Edit" at bounding box center [441, 53] width 27 height 8
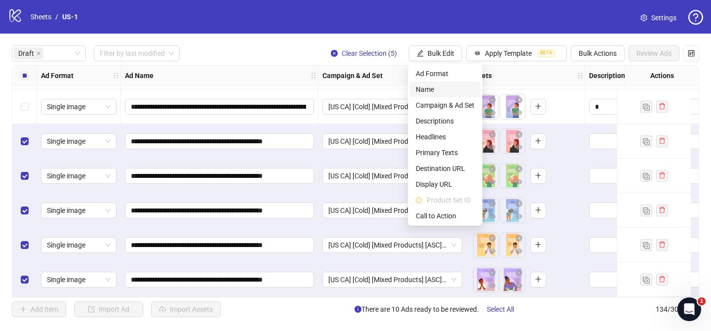
click at [439, 86] on span "Name" at bounding box center [445, 89] width 59 height 11
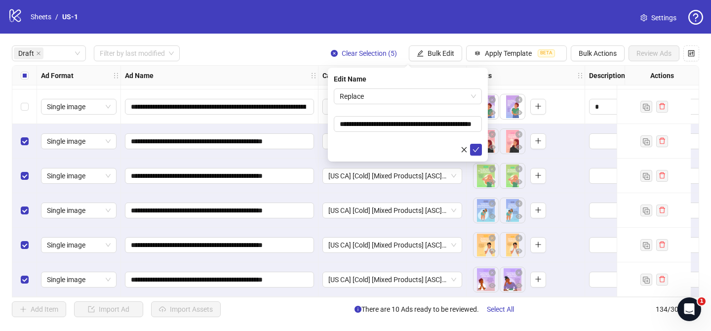
click at [388, 83] on div "Edit Name" at bounding box center [408, 79] width 148 height 11
click at [386, 93] on span "Replace" at bounding box center [408, 96] width 136 height 15
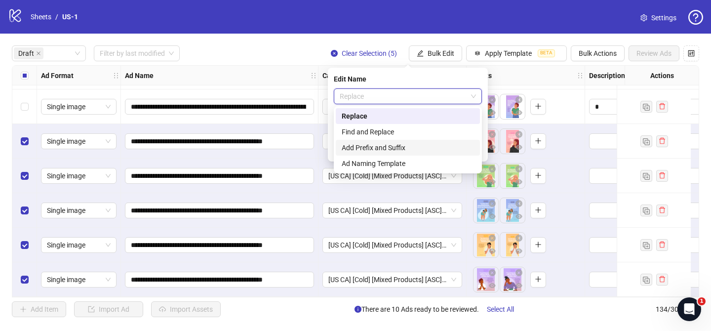
click at [377, 143] on div "Add Prefix and Suffix" at bounding box center [408, 147] width 132 height 11
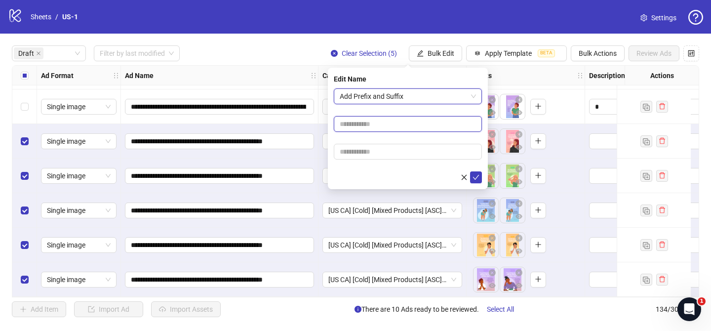
click at [393, 124] on input "text" at bounding box center [408, 124] width 148 height 16
paste input "**********"
type input "**********"
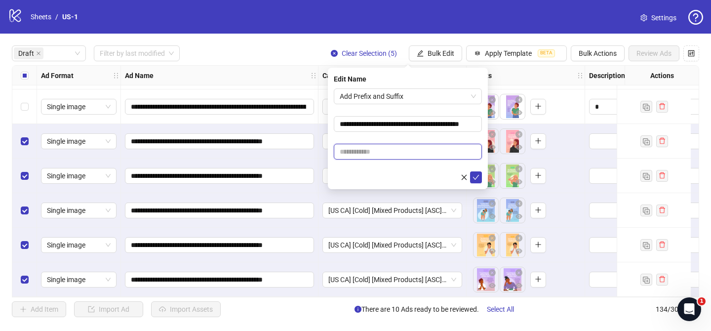
click at [439, 151] on input "text" at bounding box center [408, 152] width 148 height 16
paste input "**********"
type input "**********"
click at [478, 178] on icon "check" at bounding box center [476, 177] width 7 height 7
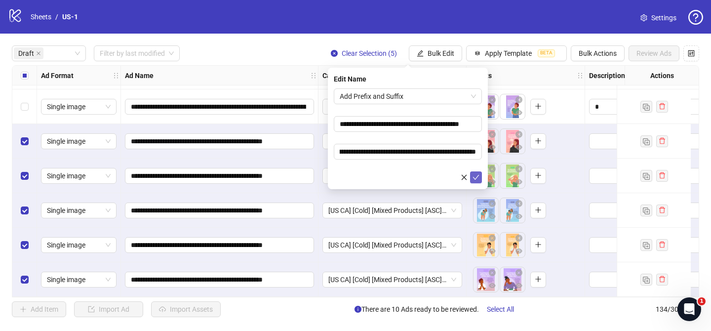
scroll to position [0, 0]
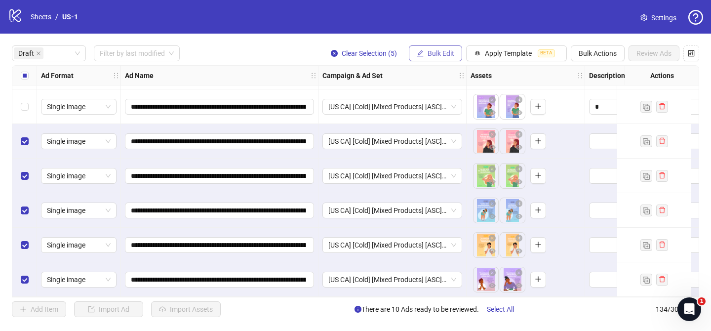
click at [444, 55] on span "Bulk Edit" at bounding box center [441, 53] width 27 height 8
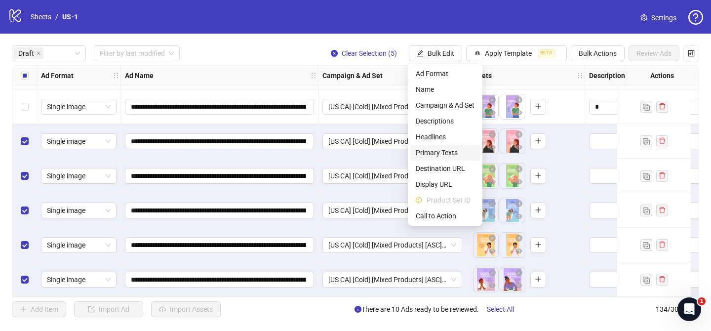
click at [452, 154] on span "Primary Texts" at bounding box center [445, 152] width 59 height 11
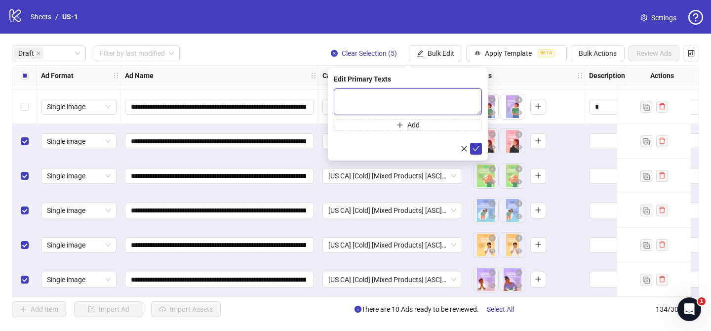
click at [477, 102] on textarea at bounding box center [408, 101] width 148 height 27
paste textarea "**********"
type textarea "**********"
click at [477, 144] on button "submit" at bounding box center [476, 149] width 12 height 12
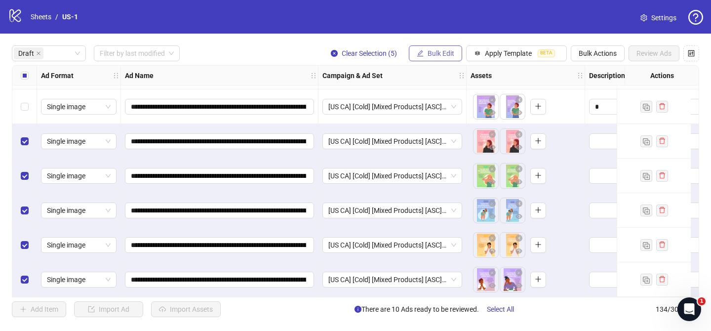
click at [449, 51] on span "Bulk Edit" at bounding box center [441, 53] width 27 height 8
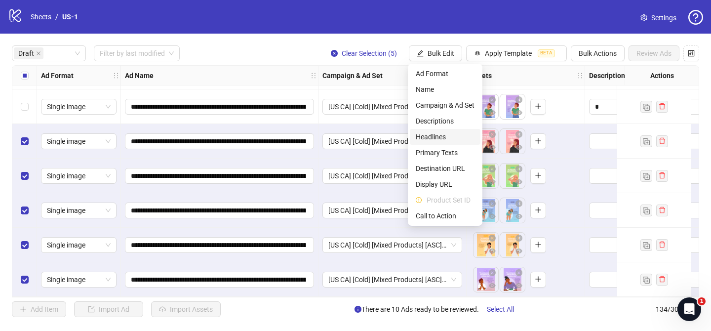
click at [442, 133] on span "Headlines" at bounding box center [445, 136] width 59 height 11
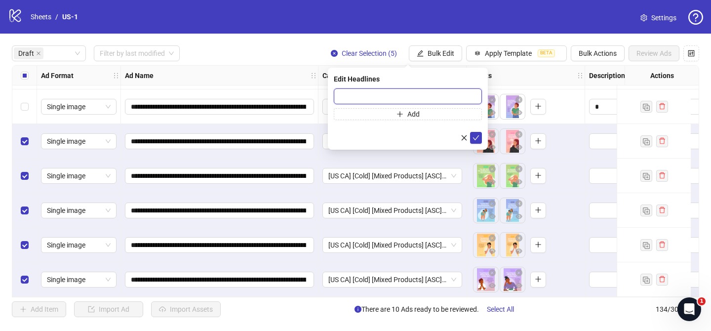
click at [461, 102] on input "text" at bounding box center [408, 96] width 148 height 16
paste input "**********"
type input "**********"
click at [475, 137] on icon "check" at bounding box center [476, 137] width 7 height 7
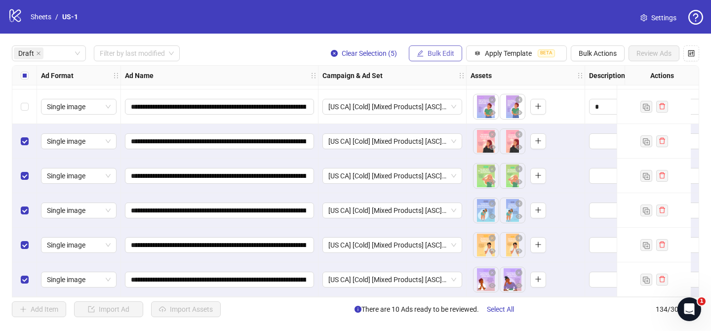
click at [445, 51] on span "Bulk Edit" at bounding box center [441, 53] width 27 height 8
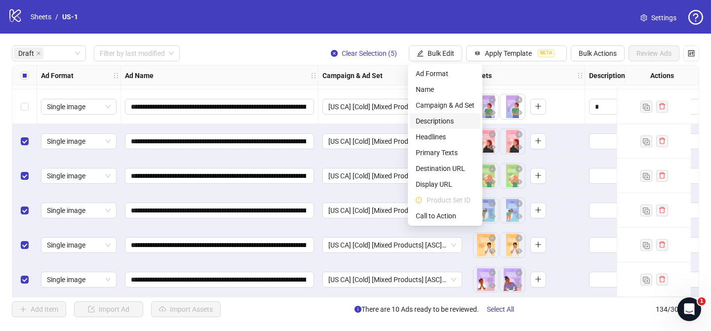
click at [448, 118] on span "Descriptions" at bounding box center [445, 121] width 59 height 11
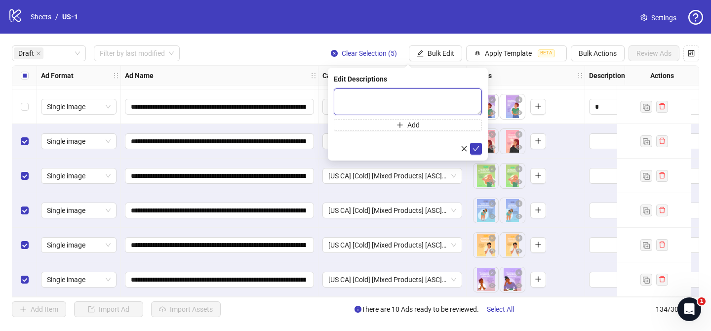
click at [459, 92] on textarea at bounding box center [408, 101] width 148 height 27
click at [475, 143] on button "submit" at bounding box center [476, 149] width 12 height 12
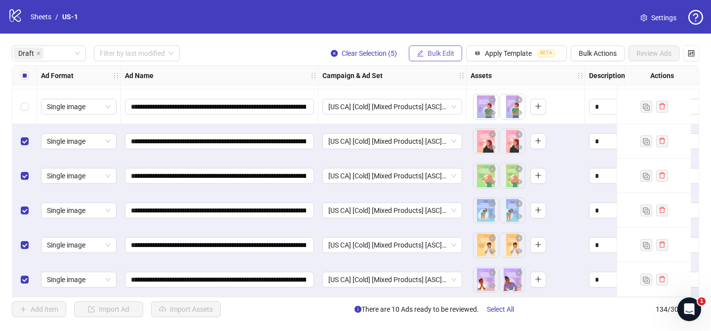
click at [448, 58] on button "Bulk Edit" at bounding box center [435, 53] width 53 height 16
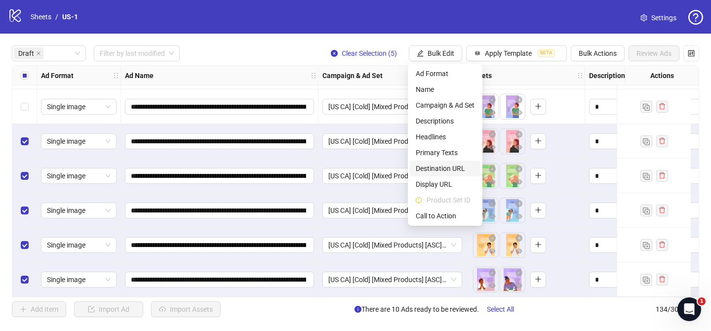
click at [448, 169] on span "Destination URL" at bounding box center [445, 168] width 59 height 11
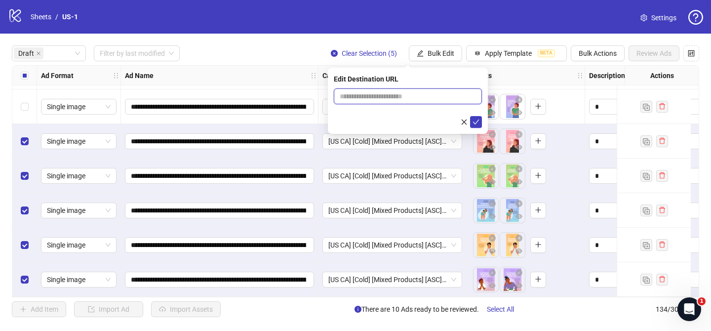
click at [465, 101] on input "text" at bounding box center [404, 96] width 128 height 11
paste input "**********"
type input "**********"
click at [473, 121] on icon "check" at bounding box center [476, 122] width 7 height 7
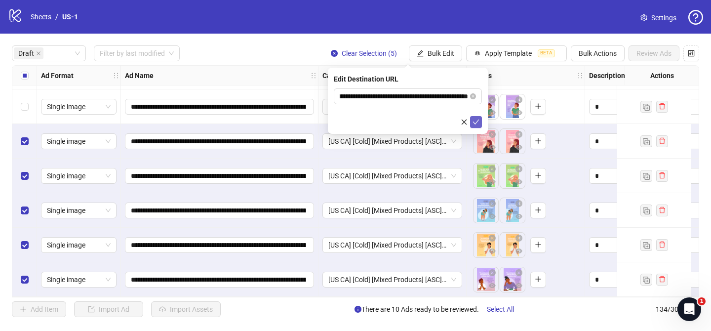
scroll to position [0, 0]
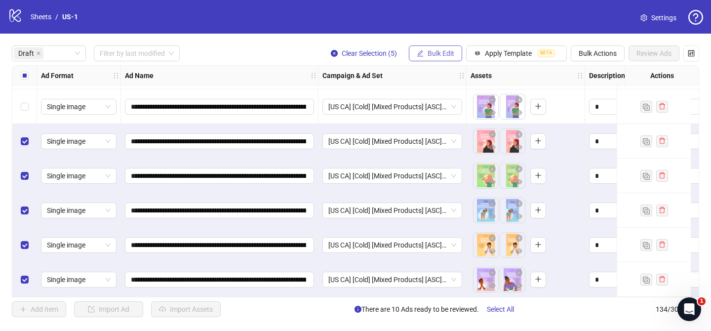
click at [448, 47] on button "Bulk Edit" at bounding box center [435, 53] width 53 height 16
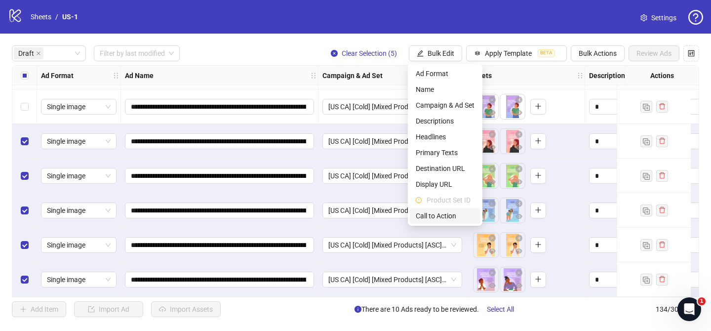
click at [444, 214] on span "Call to Action" at bounding box center [445, 215] width 59 height 11
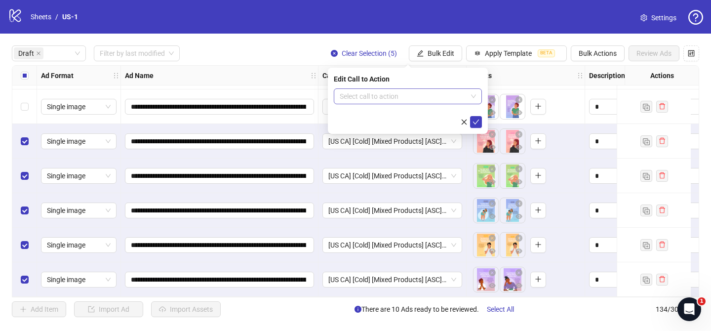
click at [446, 96] on input "search" at bounding box center [403, 96] width 127 height 15
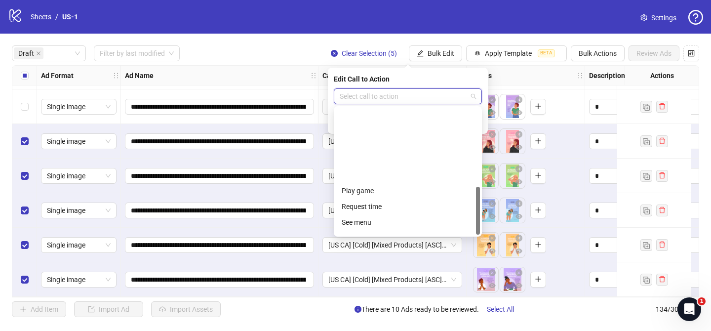
scroll to position [206, 0]
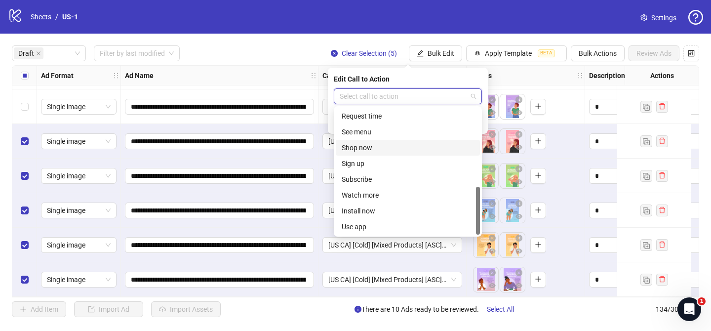
click at [390, 148] on div "Shop now" at bounding box center [408, 147] width 132 height 11
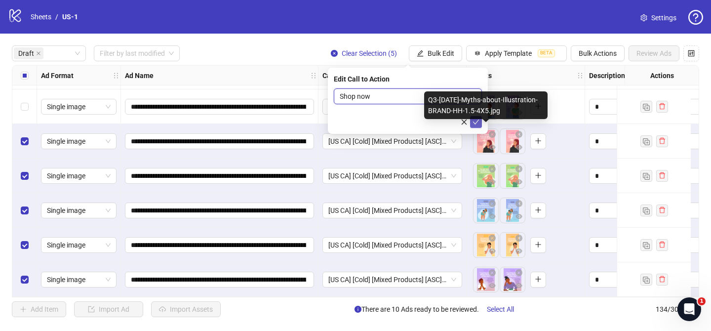
click at [473, 125] on span "submit" at bounding box center [476, 122] width 7 height 8
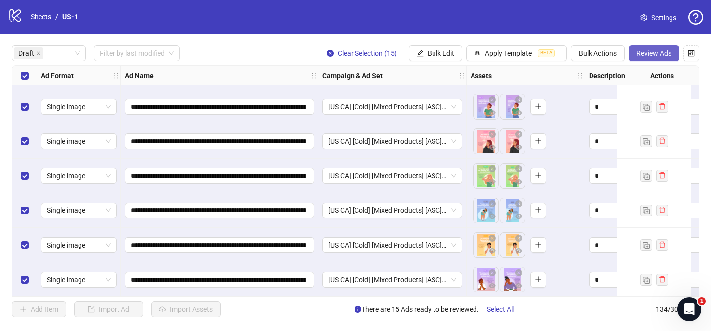
click at [660, 53] on span "Review Ads" at bounding box center [654, 53] width 35 height 8
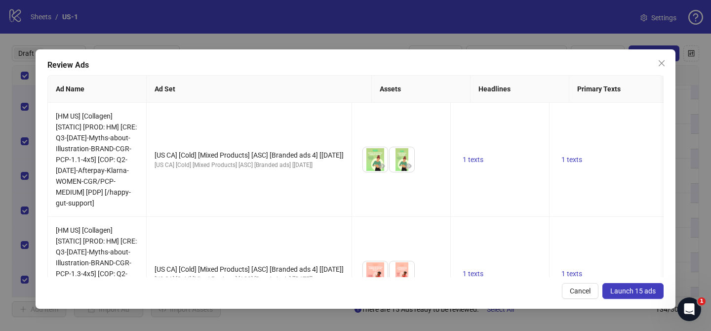
click at [633, 290] on span "Launch 15 ads" at bounding box center [633, 291] width 45 height 8
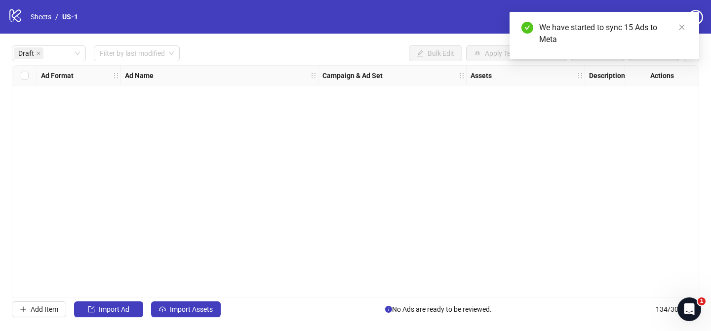
scroll to position [0, 0]
